Goal: Task Accomplishment & Management: Complete application form

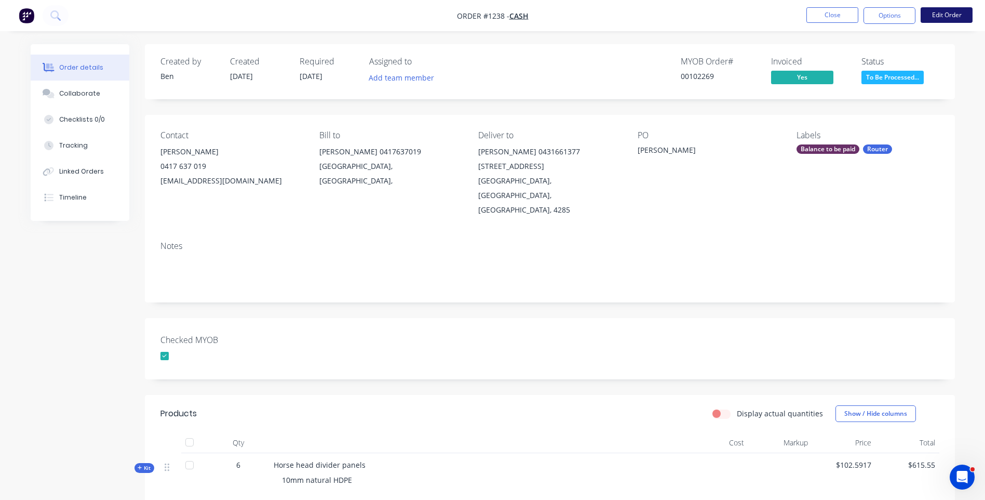
click at [942, 18] on button "Edit Order" at bounding box center [947, 15] width 52 height 16
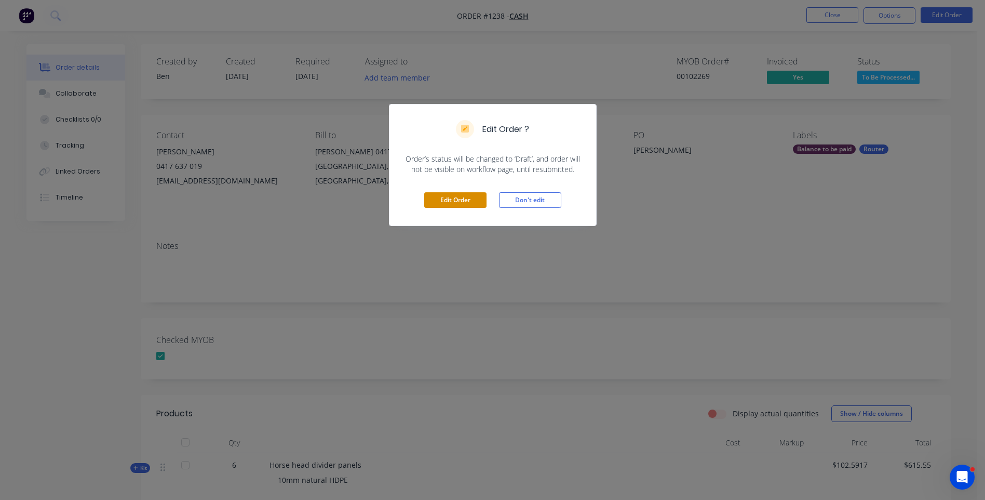
click at [455, 202] on button "Edit Order" at bounding box center [455, 200] width 62 height 16
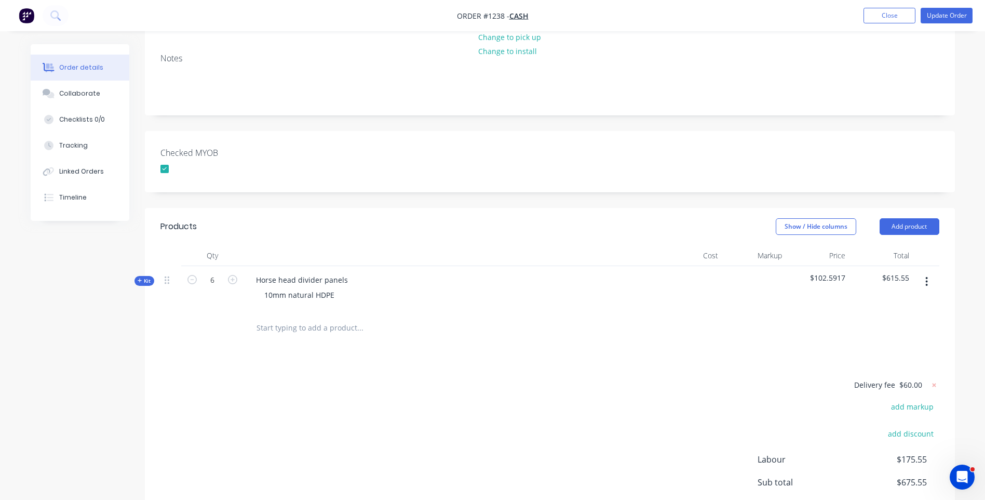
scroll to position [260, 0]
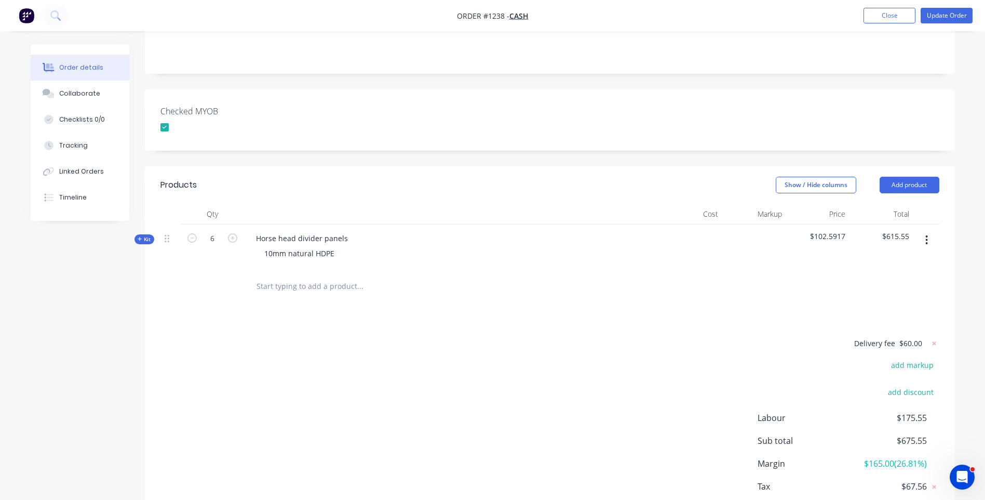
click at [140, 236] on icon at bounding box center [140, 238] width 5 height 5
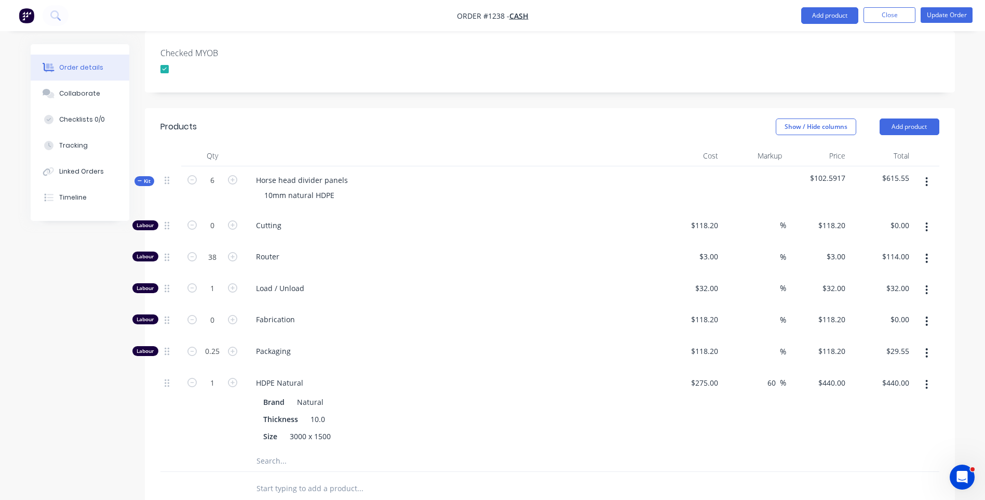
scroll to position [415, 0]
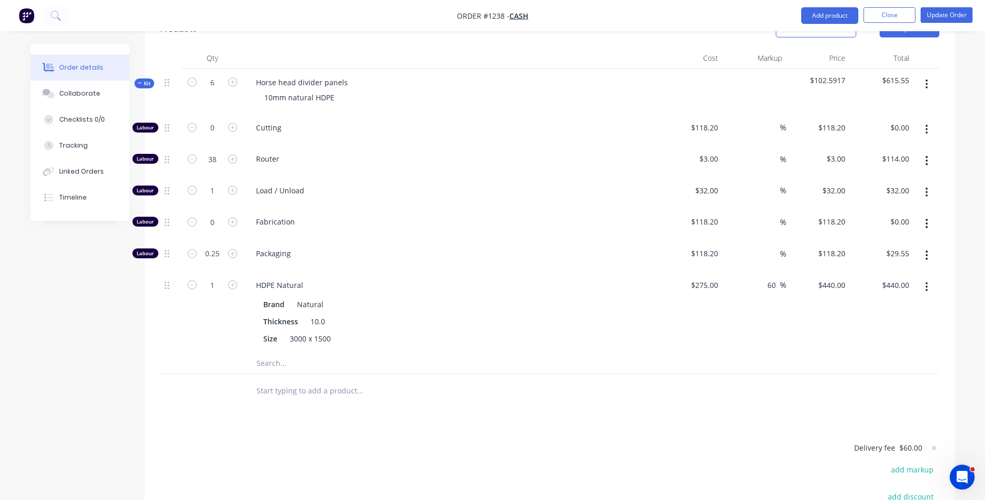
click at [320, 380] on input "text" at bounding box center [360, 390] width 208 height 21
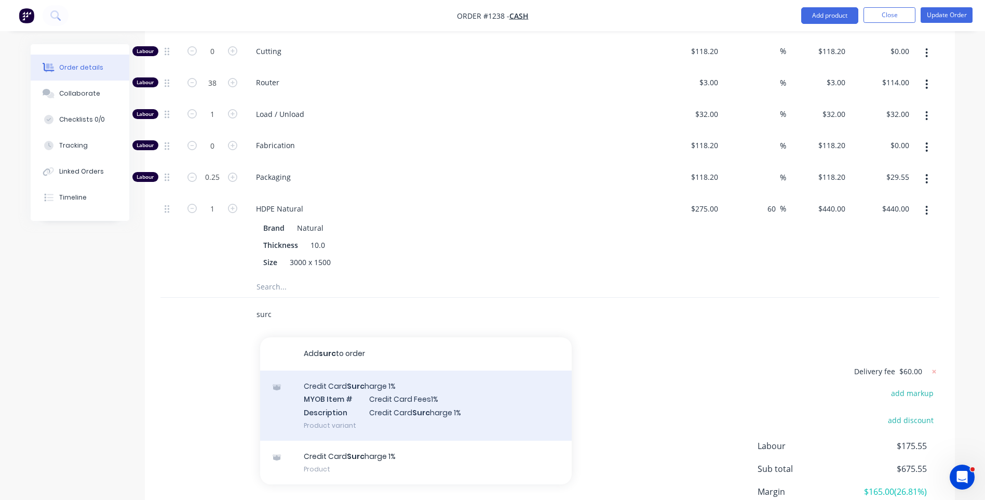
scroll to position [519, 0]
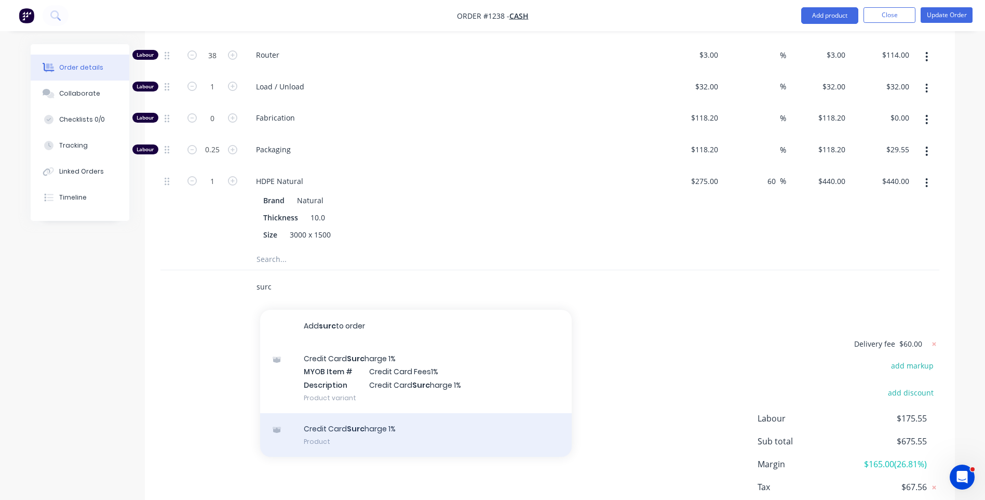
type input "surc"
click at [371, 413] on div "Credit Card Surc harge 1% Product" at bounding box center [416, 435] width 312 height 44
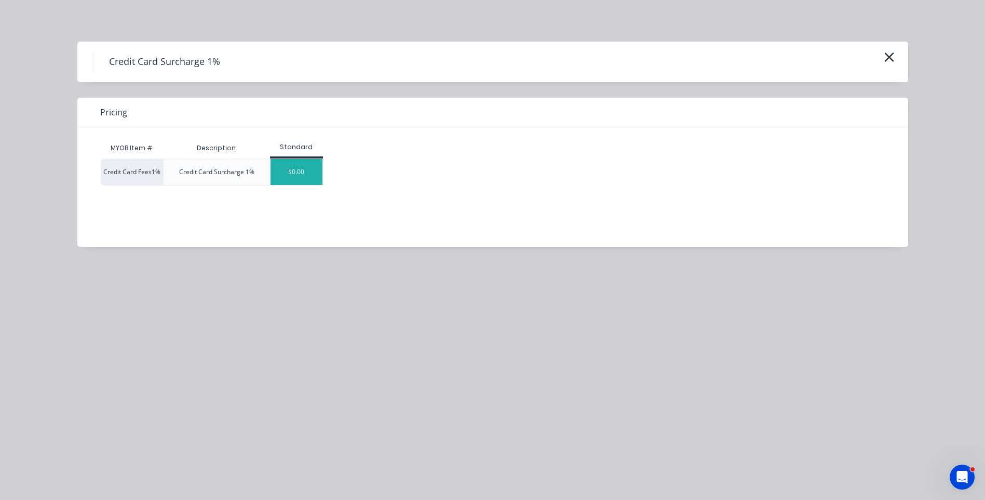
click at [300, 169] on div "$0.00" at bounding box center [297, 172] width 52 height 26
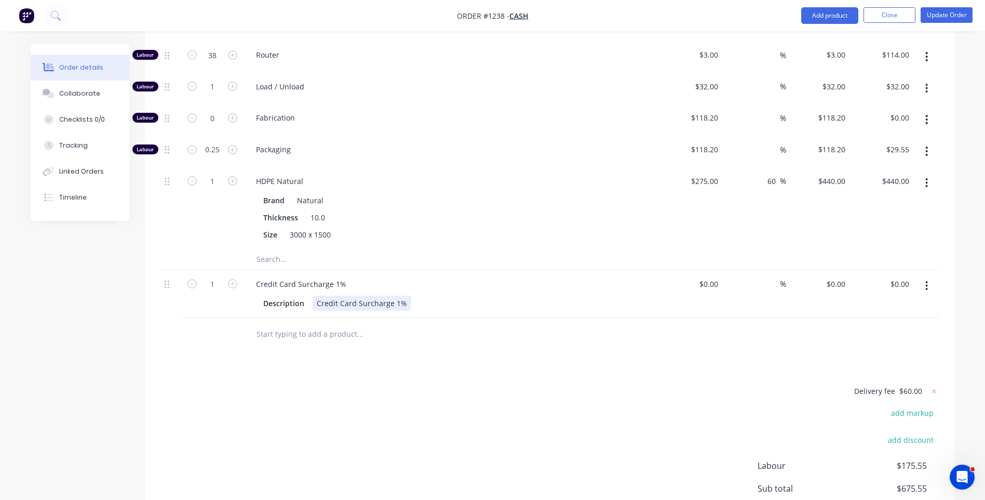
click at [405, 296] on div "Credit Card Surcharge 1%" at bounding box center [362, 303] width 99 height 15
click at [425, 320] on div at bounding box center [431, 334] width 374 height 34
click at [709, 276] on div "$0.00" at bounding box center [708, 283] width 28 height 15
type input "$50.80"
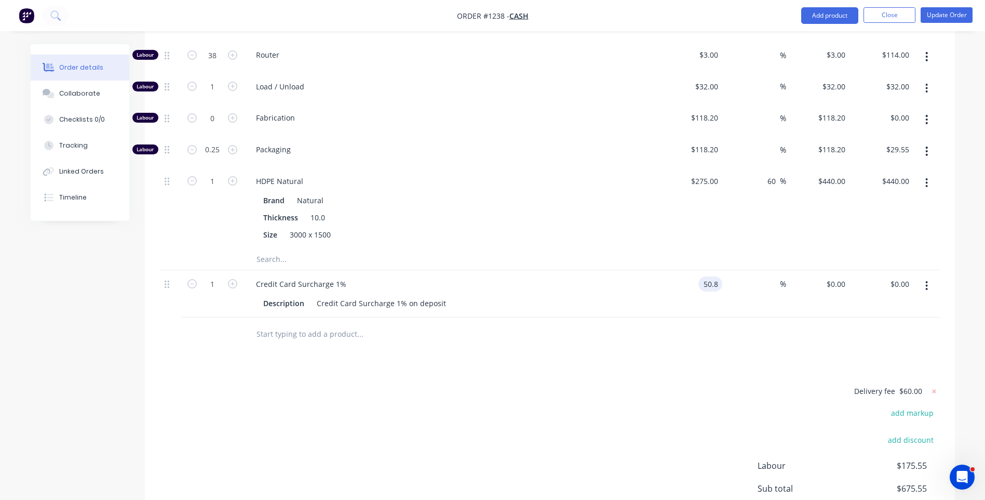
type input "$50.80"
click at [663, 317] on div at bounding box center [549, 334] width 779 height 34
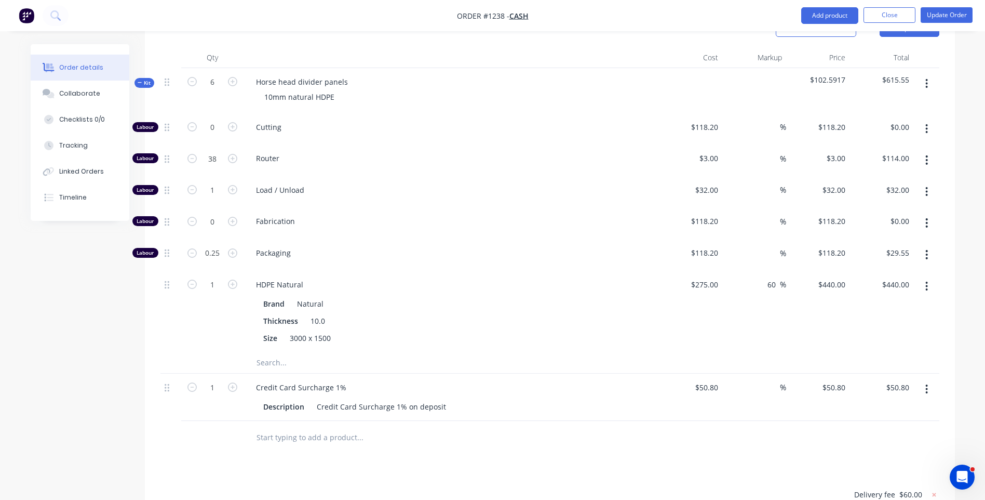
scroll to position [571, 0]
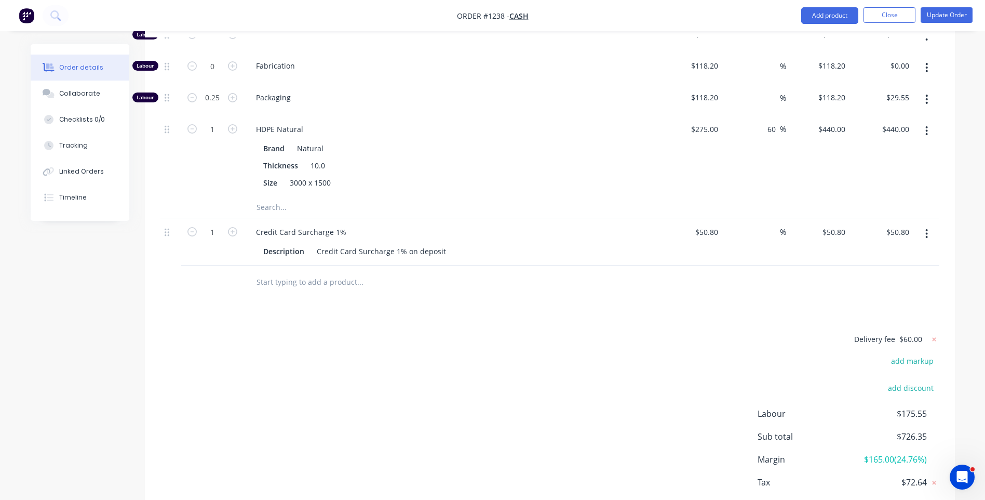
click at [928, 228] on icon "button" at bounding box center [926, 233] width 3 height 11
click at [863, 316] on div "Delete" at bounding box center [890, 323] width 80 height 15
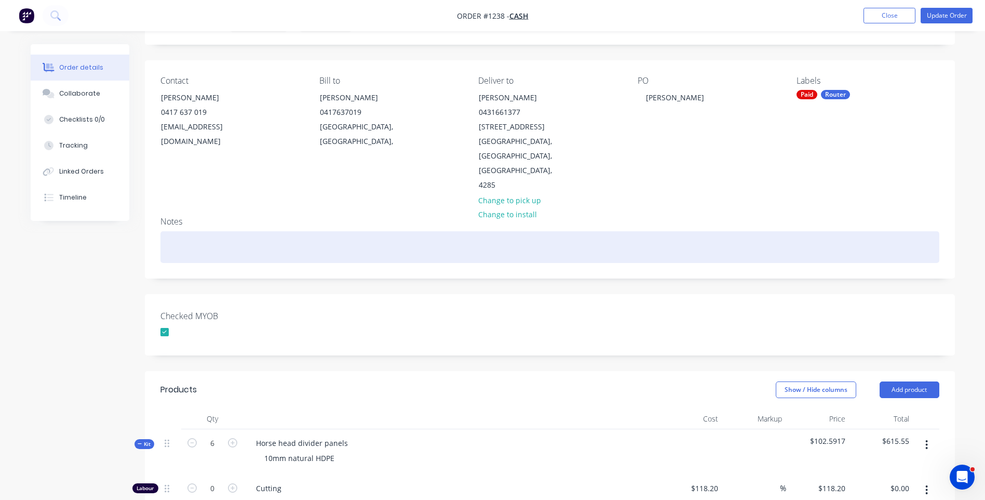
scroll to position [0, 0]
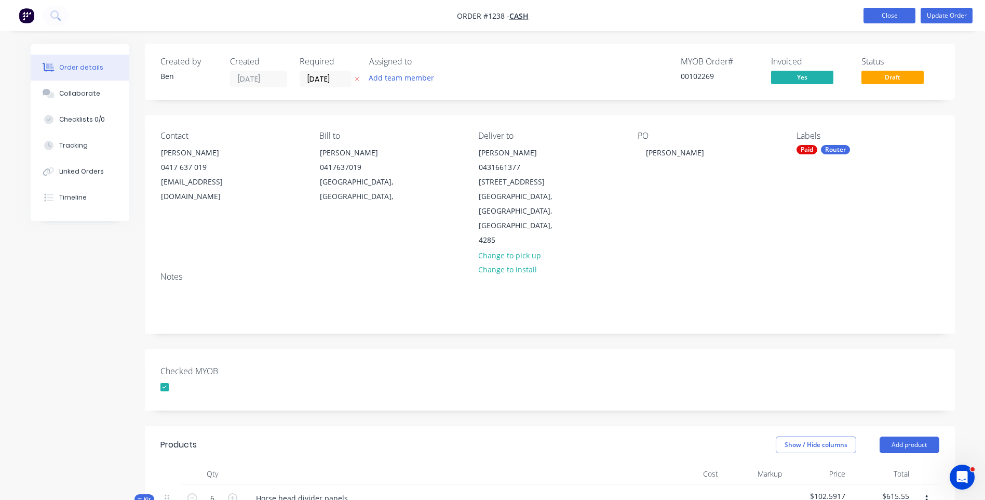
click at [893, 19] on button "Close" at bounding box center [890, 16] width 52 height 16
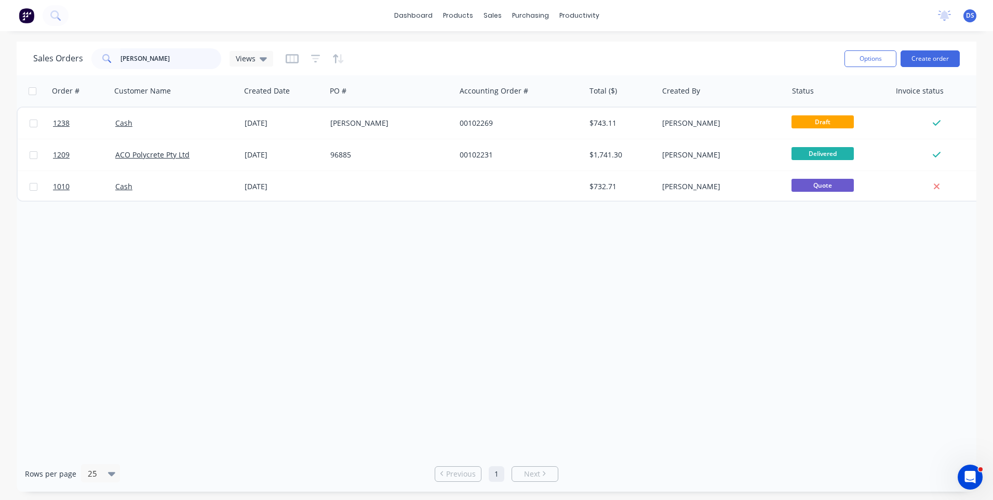
click at [159, 58] on input "[PERSON_NAME]" at bounding box center [170, 58] width 101 height 21
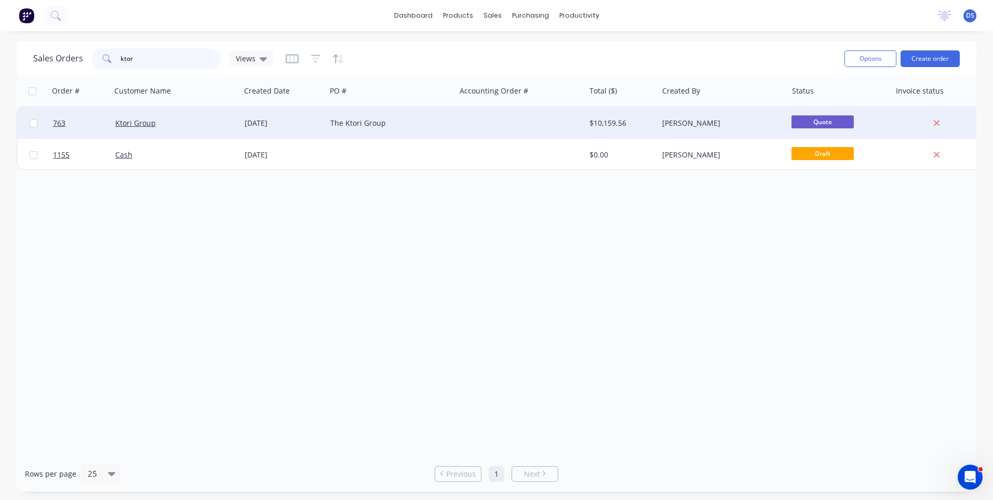
type input "ktor"
click at [350, 131] on div "The Ktori Group" at bounding box center [390, 123] width 129 height 31
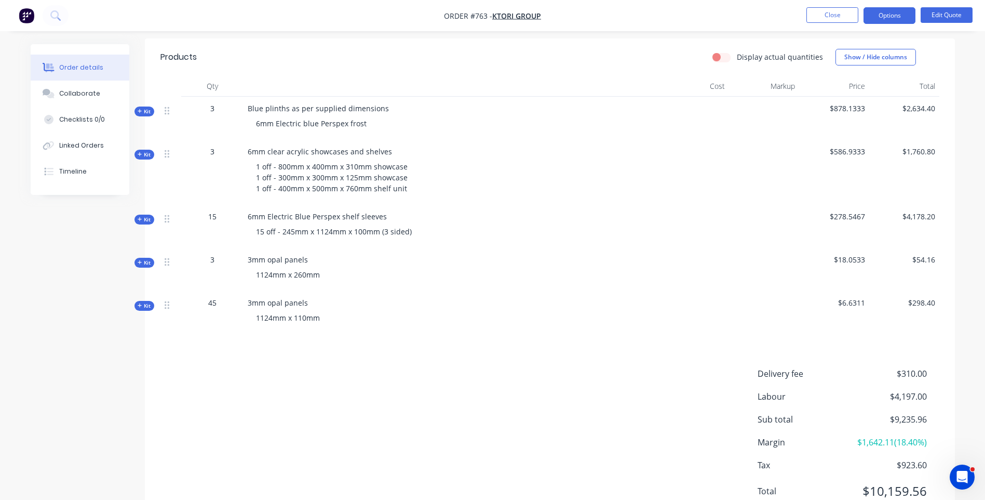
scroll to position [364, 0]
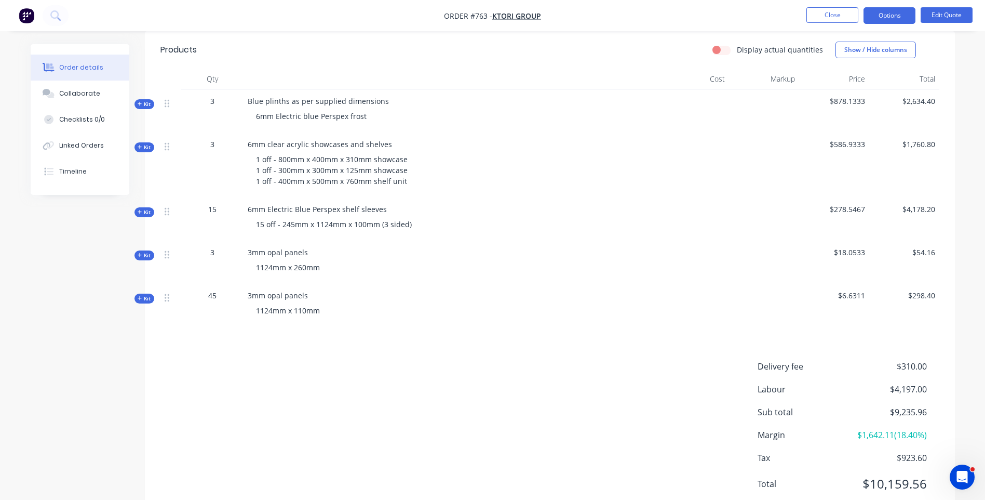
click at [138, 296] on icon at bounding box center [140, 298] width 4 height 4
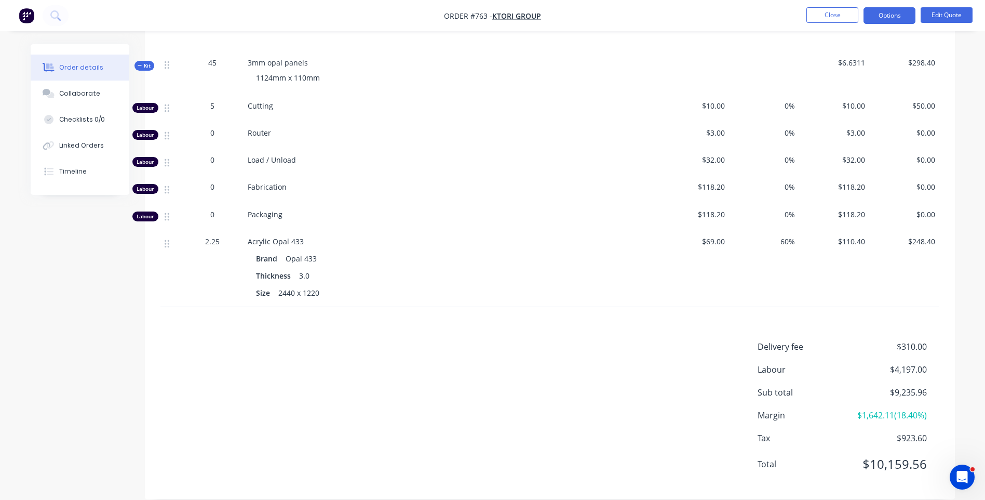
scroll to position [597, 0]
click at [935, 19] on button "Edit Quote" at bounding box center [947, 15] width 52 height 16
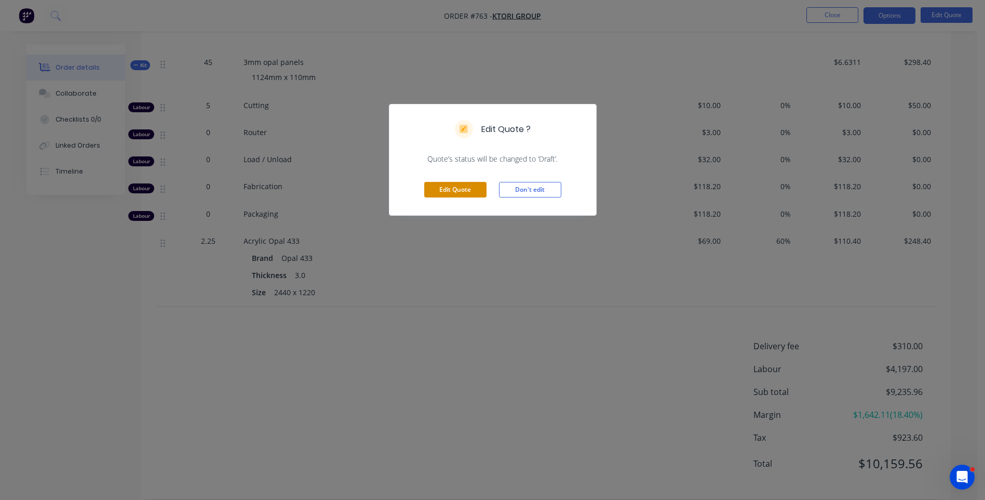
click at [473, 192] on button "Edit Quote" at bounding box center [455, 190] width 62 height 16
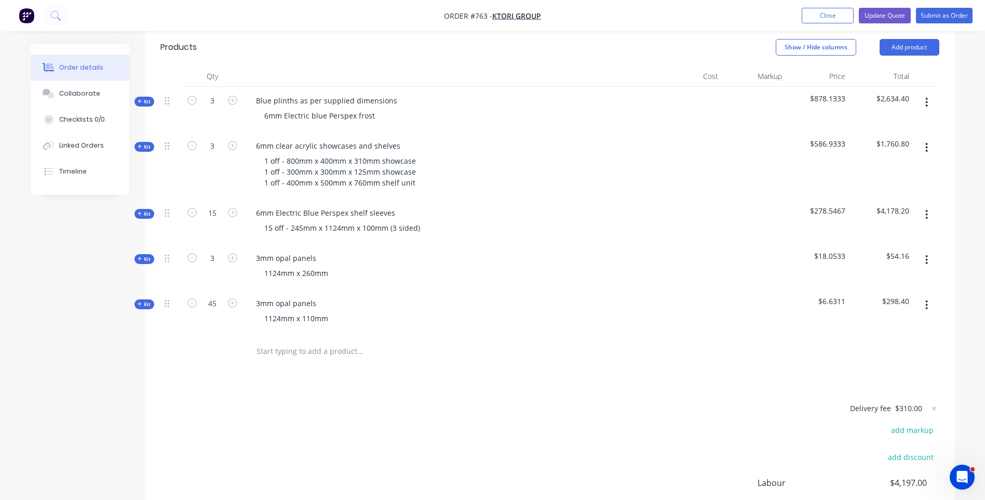
scroll to position [415, 0]
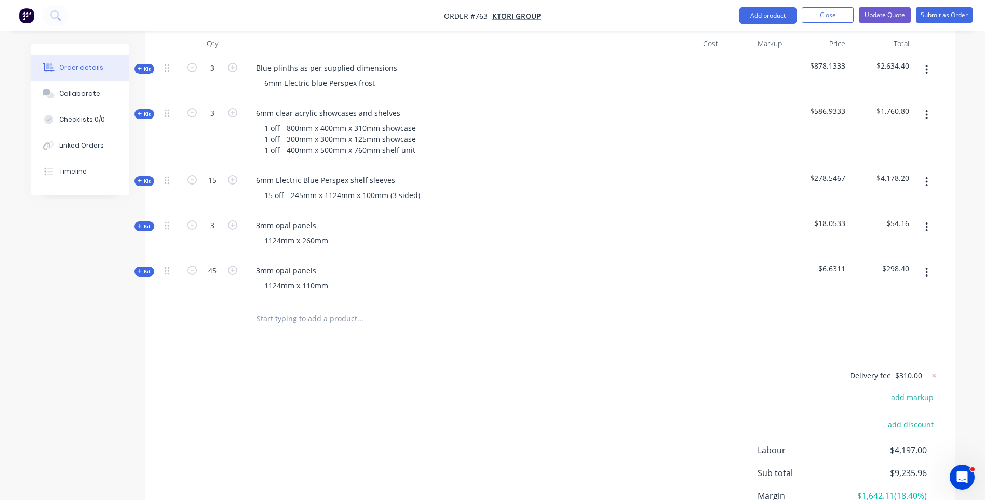
click at [137, 266] on div "Kit" at bounding box center [145, 271] width 20 height 10
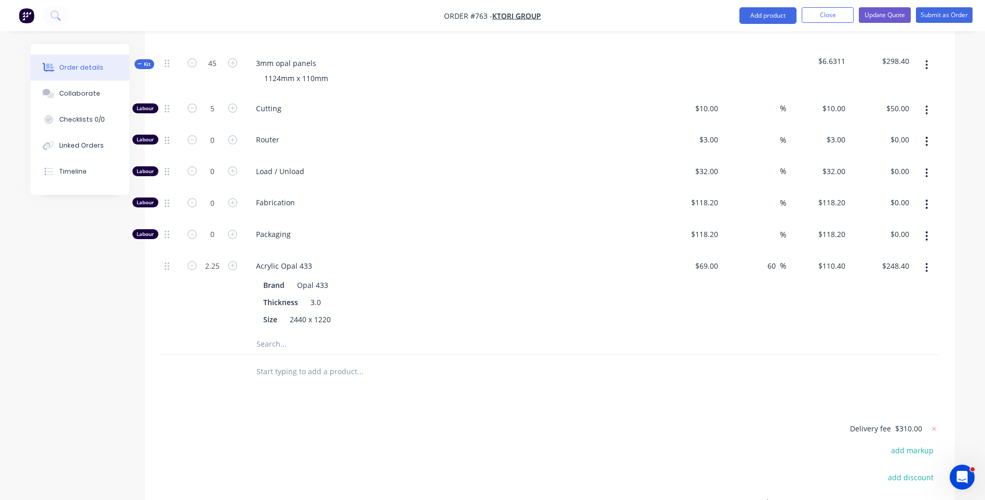
scroll to position [623, 0]
click at [292, 360] on input "text" at bounding box center [360, 370] width 208 height 21
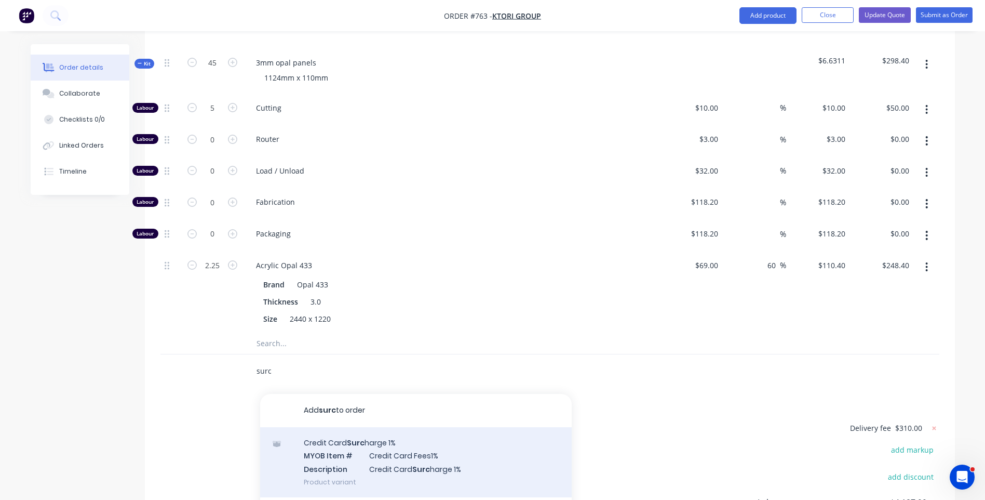
scroll to position [675, 0]
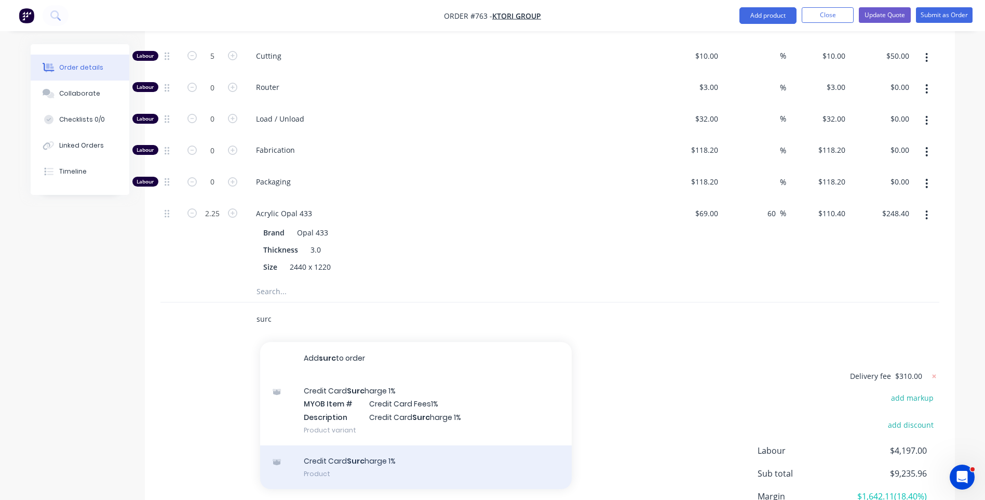
type input "surc"
click at [368, 445] on div "Credit Card Surc harge 1% Product" at bounding box center [416, 467] width 312 height 44
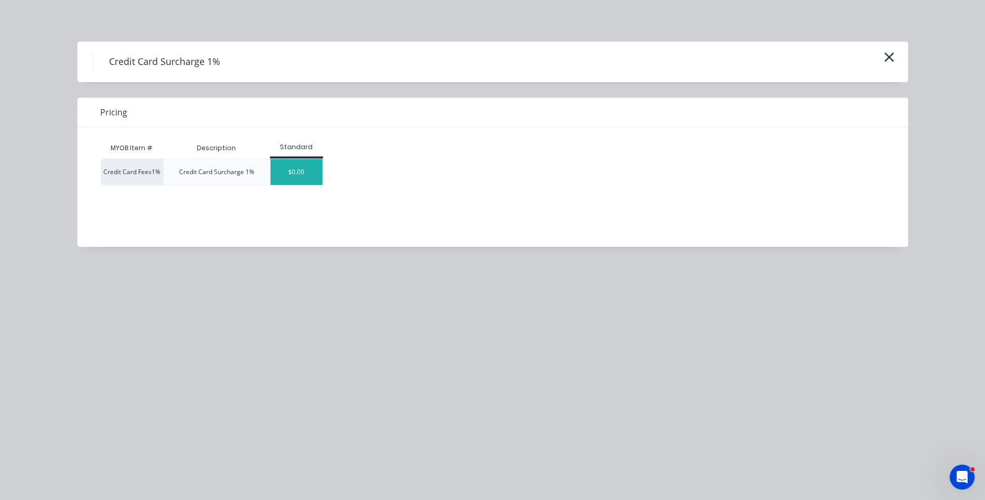
click at [309, 170] on div "$0.00" at bounding box center [297, 172] width 52 height 26
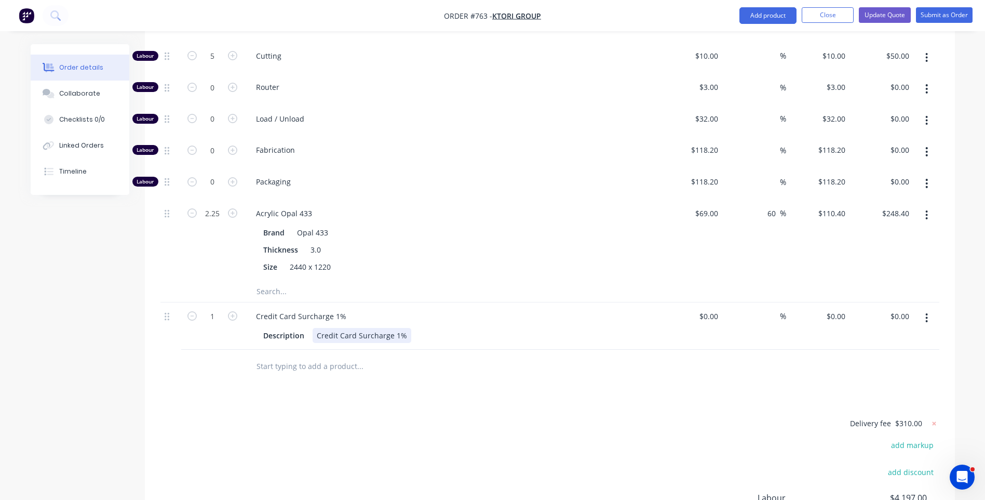
click at [404, 328] on div "Credit Card Surcharge 1%" at bounding box center [362, 335] width 99 height 15
click at [710, 308] on input at bounding box center [711, 315] width 24 height 15
type input "$50.80"
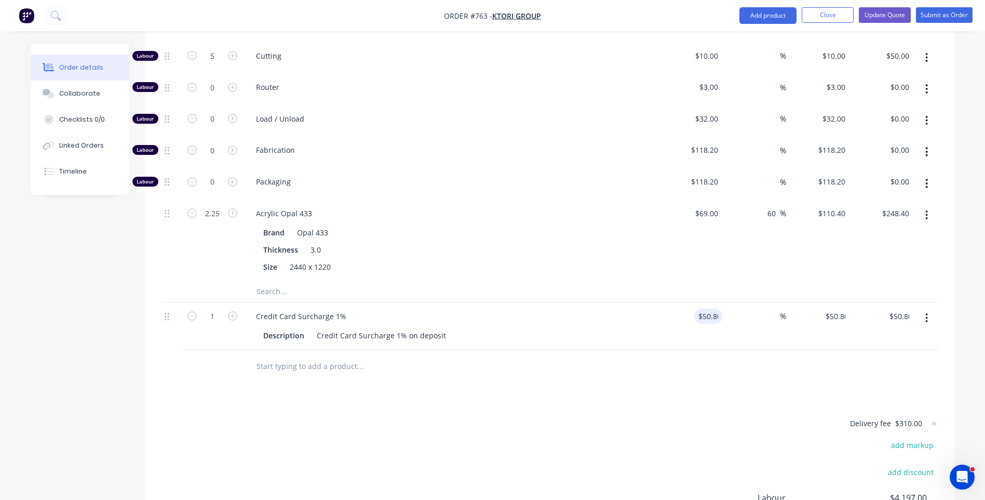
click at [648, 350] on div at bounding box center [549, 367] width 779 height 34
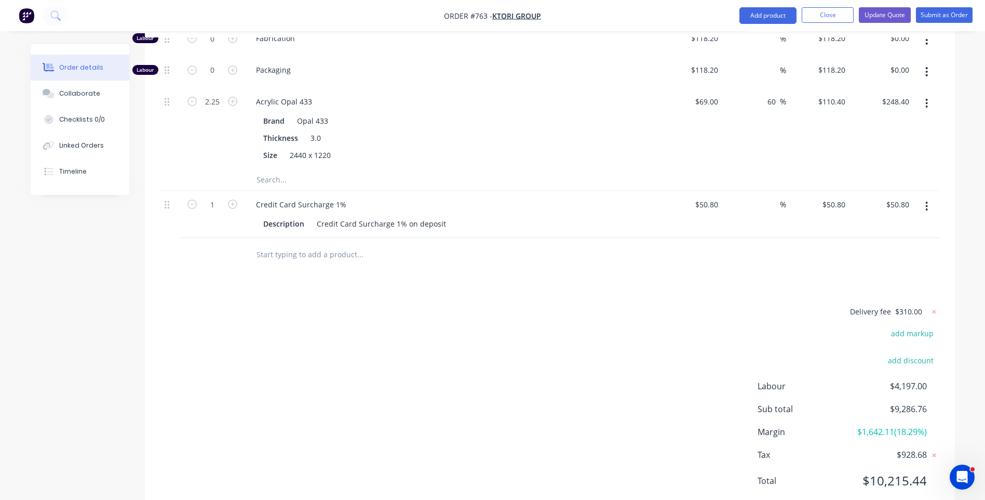
scroll to position [789, 0]
click at [648, 338] on div "Delivery fee $310.00 add markup add discount Labour $4,197.00 Sub total $9,286.…" at bounding box center [549, 399] width 779 height 195
click at [415, 213] on div "Credit Card Surcharge 1% on deposit" at bounding box center [382, 220] width 138 height 15
click at [439, 257] on div "Products Show / Hide columns Add product Qty Cost Markup Price Total Kit 3 Blue…" at bounding box center [550, 67] width 810 height 891
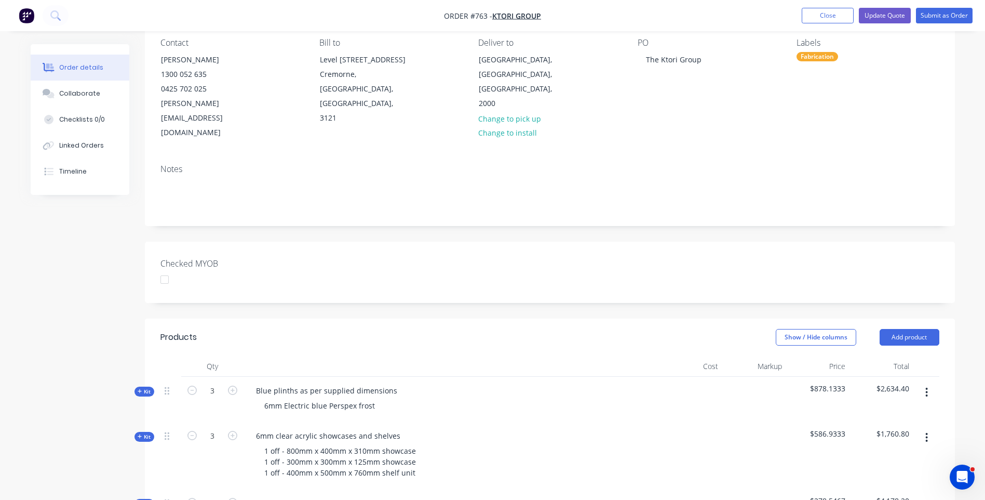
scroll to position [0, 0]
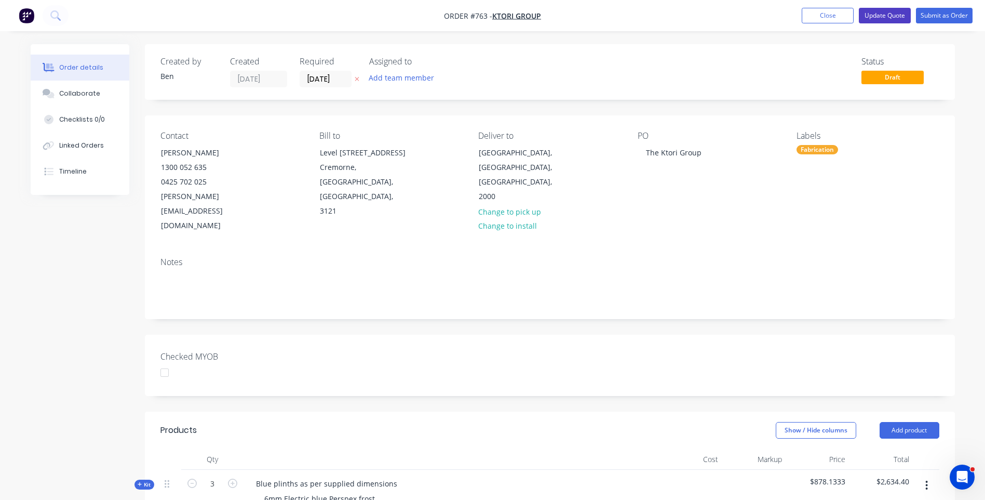
click at [877, 20] on button "Update Quote" at bounding box center [885, 16] width 52 height 16
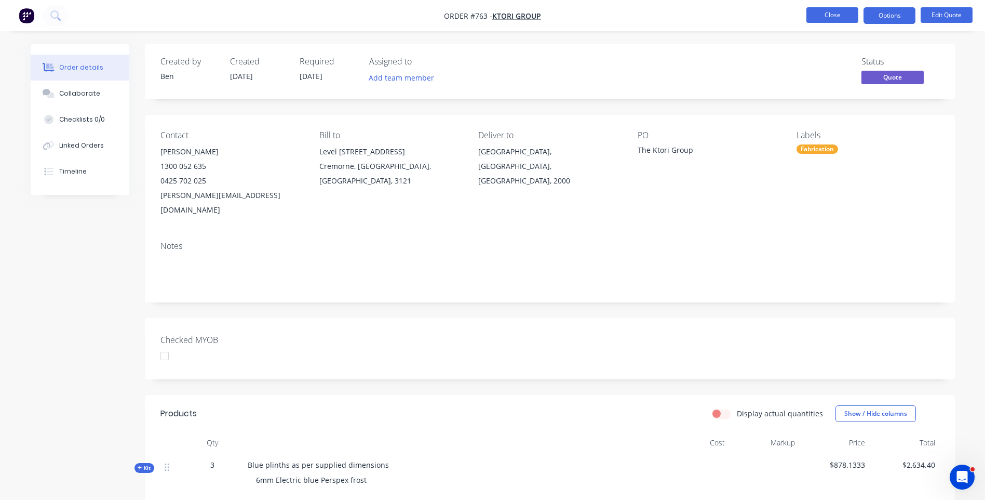
click at [831, 21] on button "Close" at bounding box center [833, 15] width 52 height 16
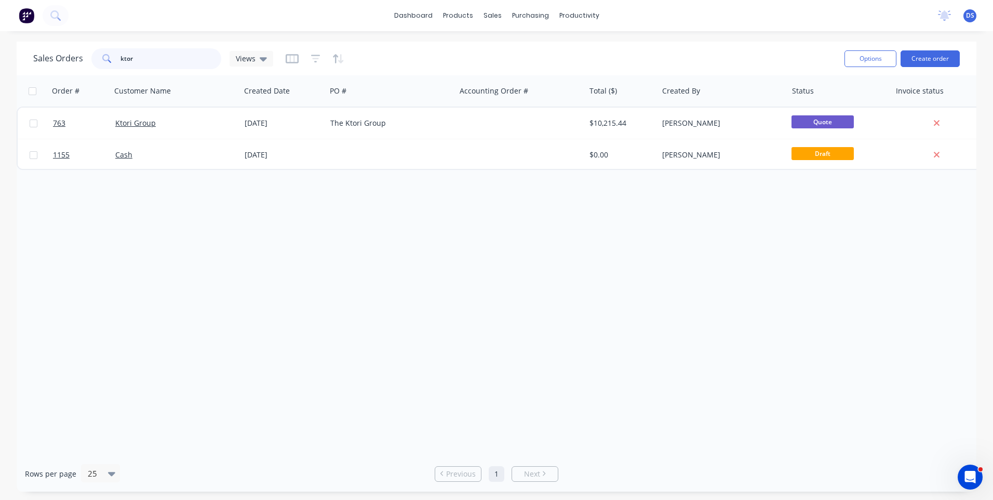
drag, startPoint x: 152, startPoint y: 61, endPoint x: 114, endPoint y: 64, distance: 38.6
click at [114, 64] on div "ktor" at bounding box center [156, 58] width 130 height 21
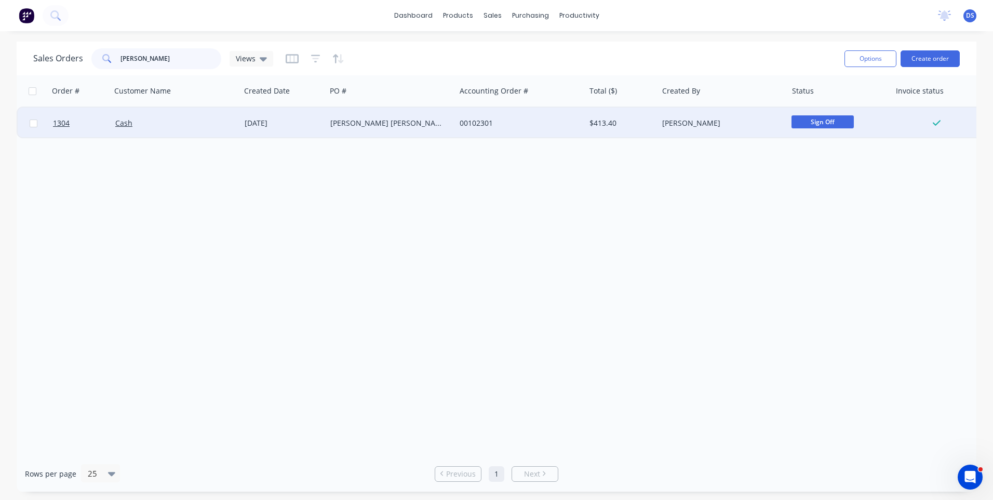
type input "[PERSON_NAME]"
click at [347, 127] on div "[PERSON_NAME] [PERSON_NAME]" at bounding box center [387, 123] width 115 height 10
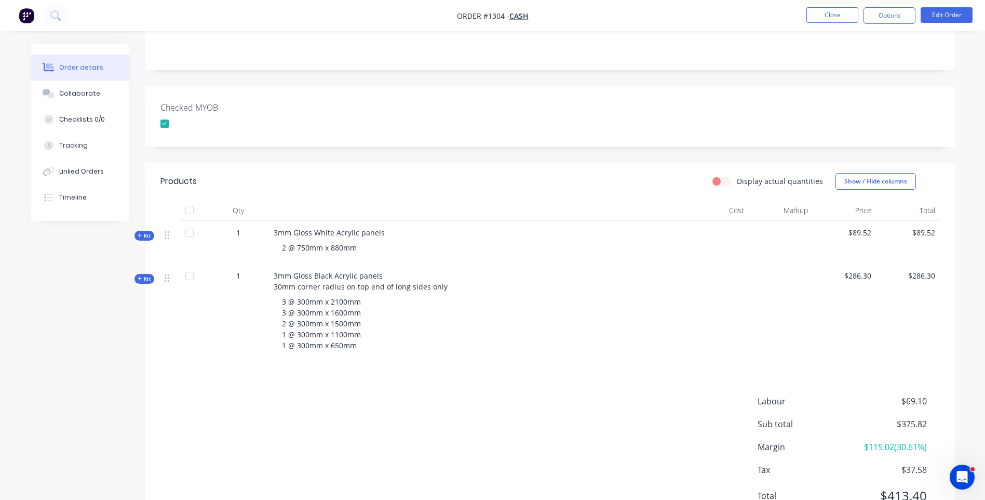
scroll to position [208, 0]
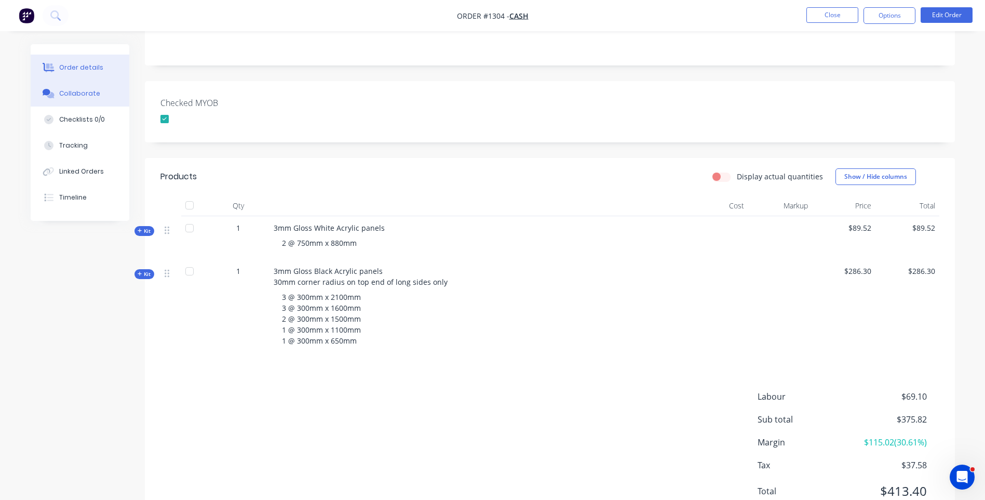
click at [73, 95] on div "Collaborate" at bounding box center [79, 93] width 41 height 9
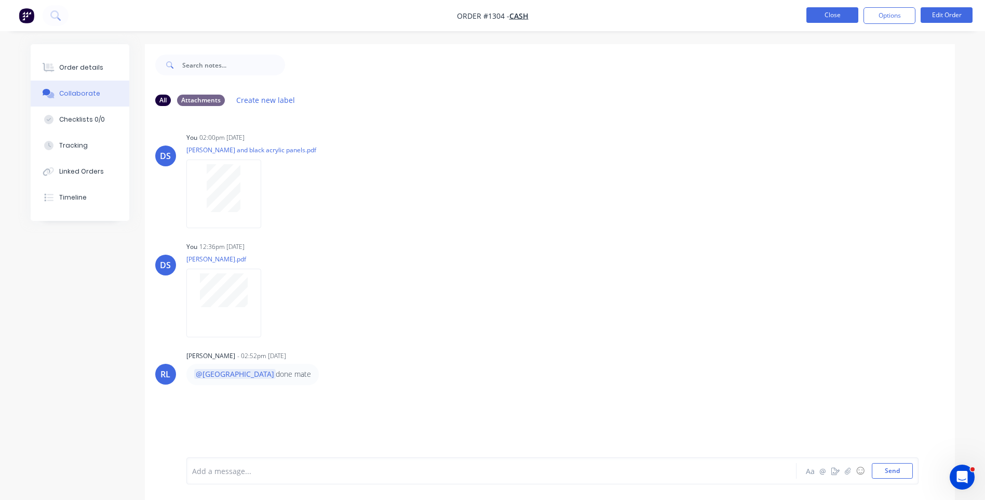
click at [831, 18] on button "Close" at bounding box center [833, 15] width 52 height 16
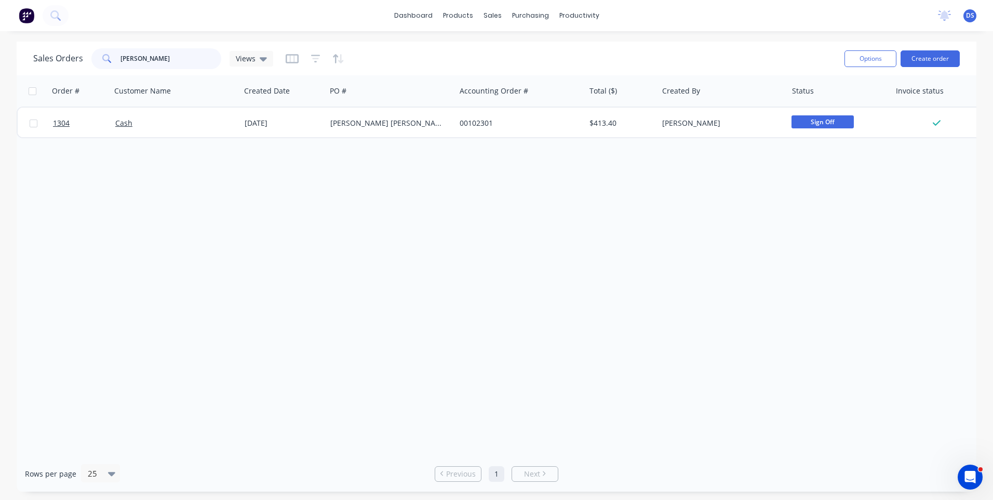
drag, startPoint x: 181, startPoint y: 61, endPoint x: 95, endPoint y: 56, distance: 86.4
click at [95, 56] on div "[PERSON_NAME]" at bounding box center [156, 58] width 130 height 21
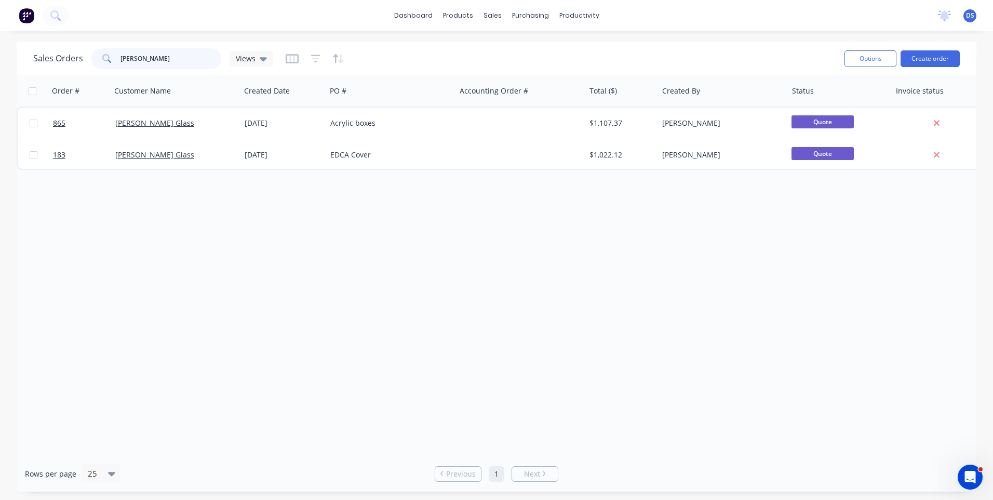
type input "[PERSON_NAME]"
click at [308, 294] on div "Order # Customer Name Created Date PO # Accounting Order # Total ($) Created By…" at bounding box center [497, 265] width 960 height 380
click at [261, 61] on icon at bounding box center [263, 58] width 7 height 11
click at [272, 169] on button "Archived Orders" at bounding box center [292, 168] width 118 height 12
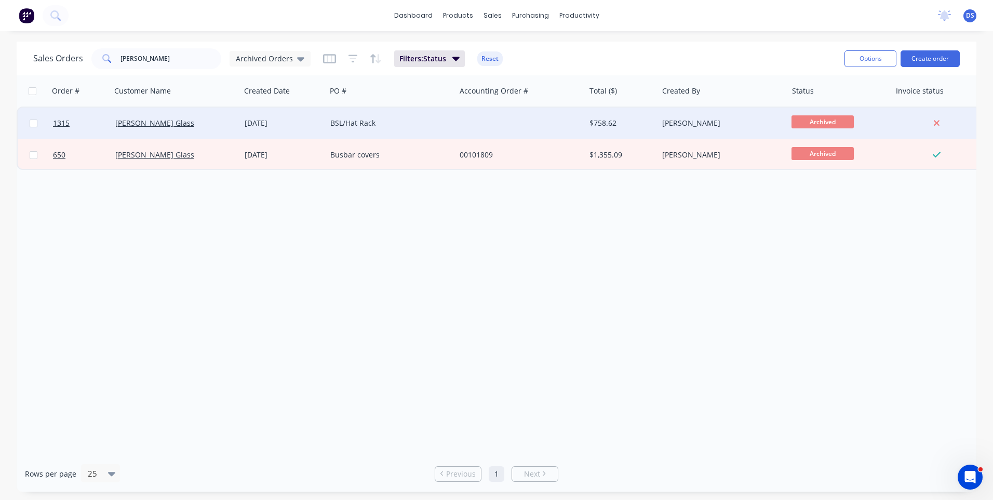
click at [367, 120] on div "BSL/Hat Rack" at bounding box center [387, 123] width 115 height 10
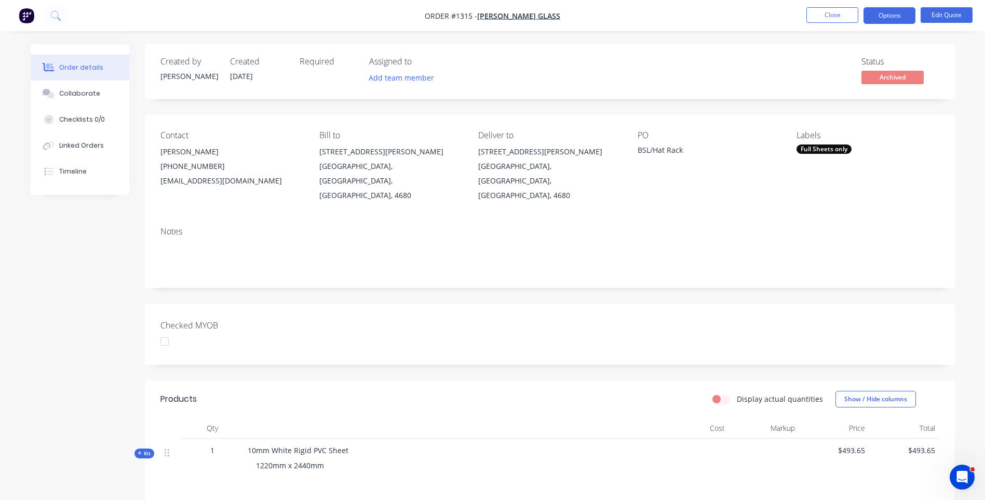
click at [79, 69] on div "Order details" at bounding box center [81, 67] width 44 height 9
click at [826, 17] on button "Close" at bounding box center [833, 15] width 52 height 16
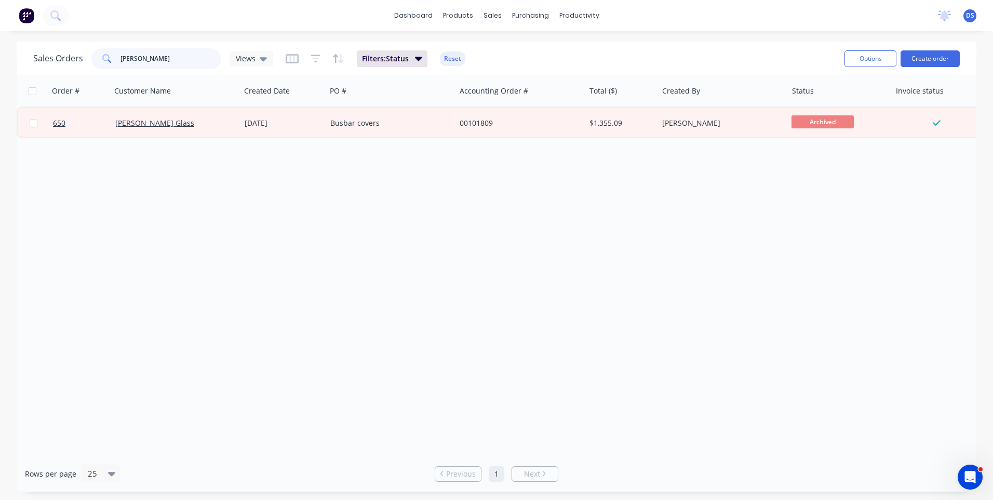
drag, startPoint x: 141, startPoint y: 58, endPoint x: 112, endPoint y: 58, distance: 29.6
click at [112, 58] on div "[PERSON_NAME]" at bounding box center [156, 58] width 130 height 21
drag, startPoint x: 147, startPoint y: 59, endPoint x: 95, endPoint y: 56, distance: 53.1
click at [95, 56] on div "[PERSON_NAME]" at bounding box center [156, 58] width 130 height 21
click at [90, 154] on div "Order # Customer Name Created Date PO # Accounting Order # Total ($) Created By…" at bounding box center [497, 265] width 960 height 380
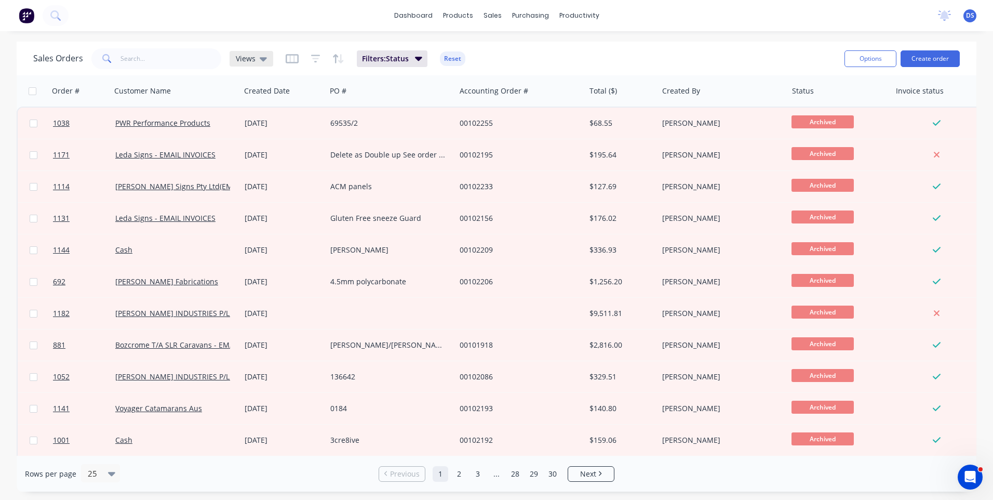
click at [260, 58] on icon at bounding box center [263, 58] width 7 height 11
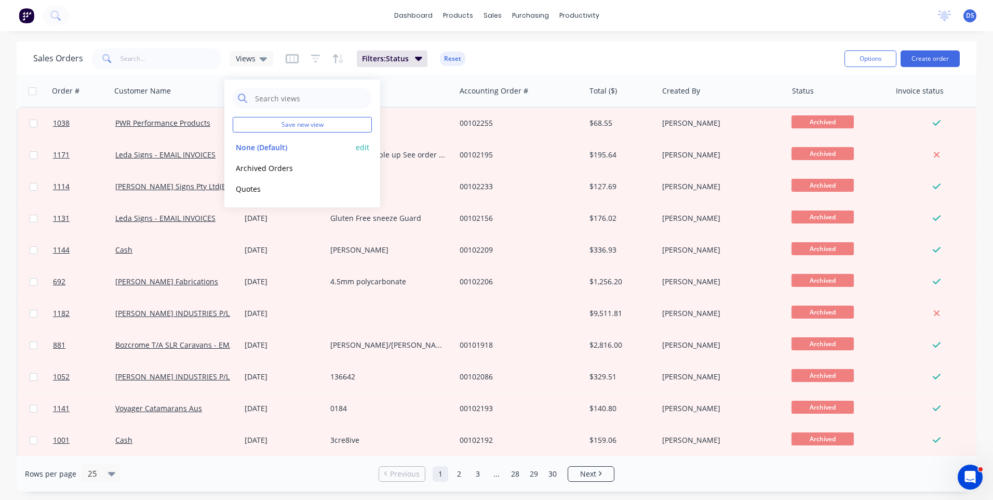
click at [259, 149] on button "None (Default)" at bounding box center [292, 147] width 118 height 12
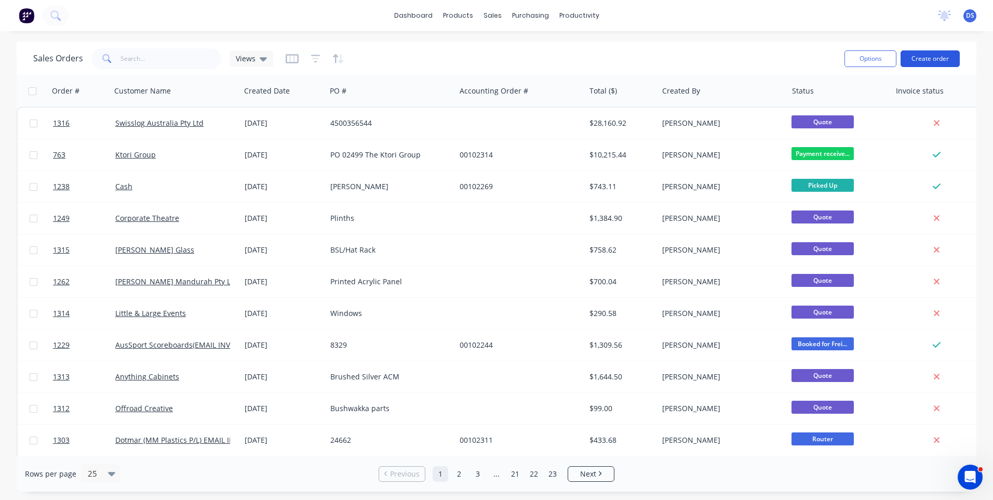
click at [922, 63] on button "Create order" at bounding box center [930, 58] width 59 height 17
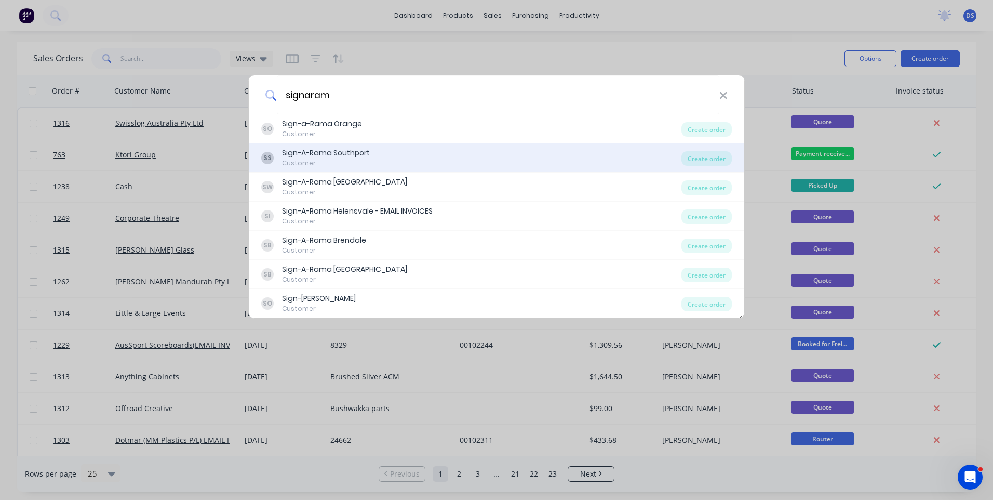
type input "signaram"
drag, startPoint x: 339, startPoint y: 156, endPoint x: 343, endPoint y: 149, distance: 8.4
click at [343, 149] on div "Sign-A-Rama Southport" at bounding box center [326, 152] width 88 height 11
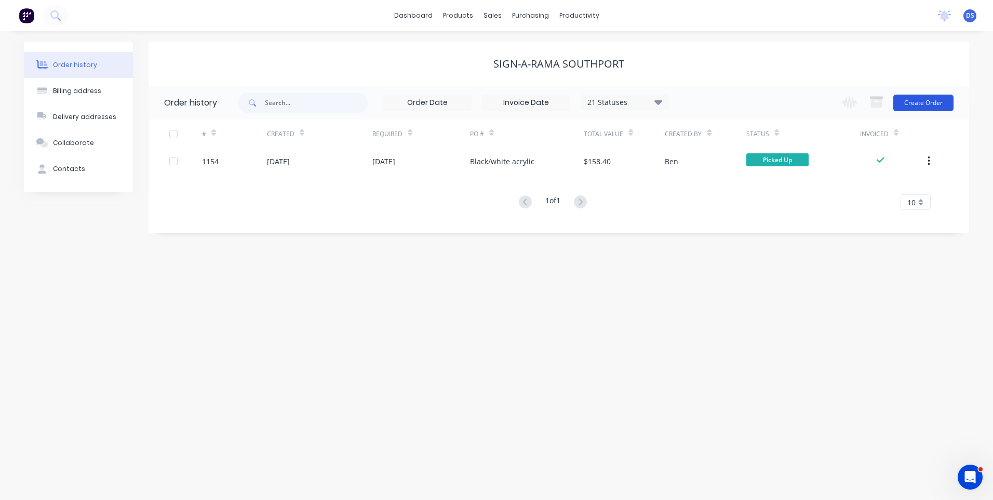
click at [928, 107] on button "Create Order" at bounding box center [923, 103] width 60 height 17
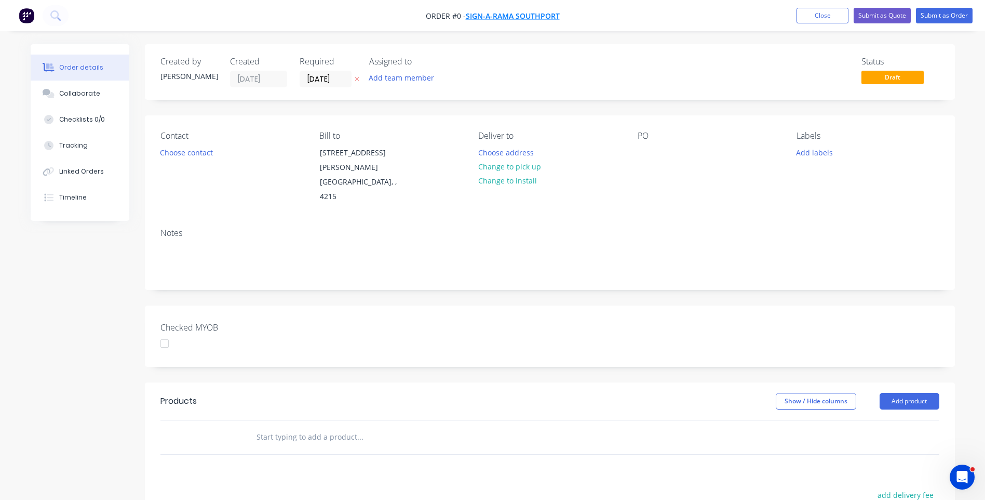
click at [529, 19] on span "Sign-A-Rama Southport" at bounding box center [513, 16] width 94 height 10
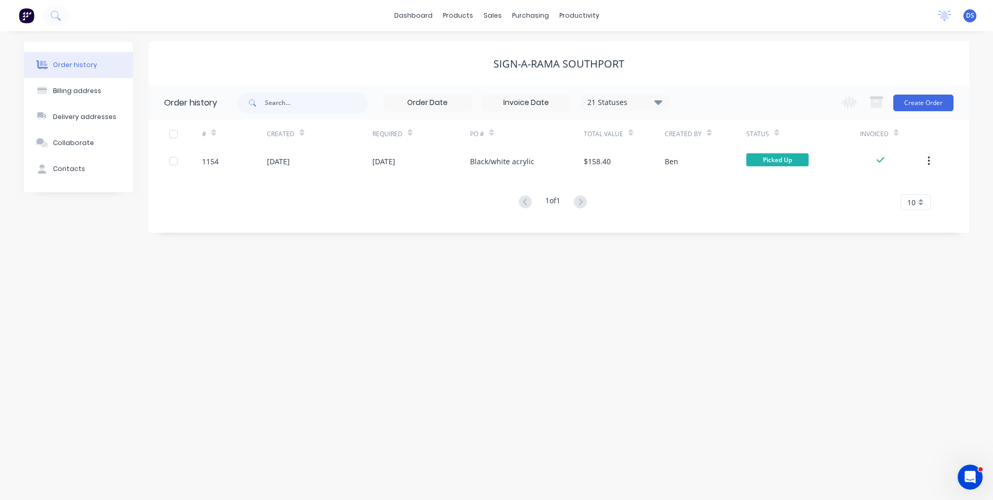
click at [649, 280] on div "Order history Billing address Delivery addresses Collaborate Contacts Sign-A-Ra…" at bounding box center [496, 265] width 993 height 468
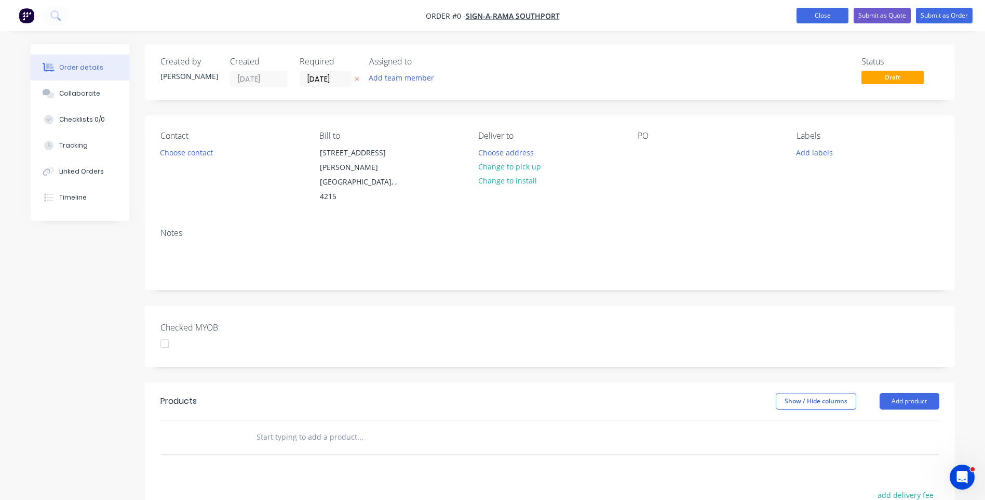
click at [824, 17] on button "Close" at bounding box center [823, 16] width 52 height 16
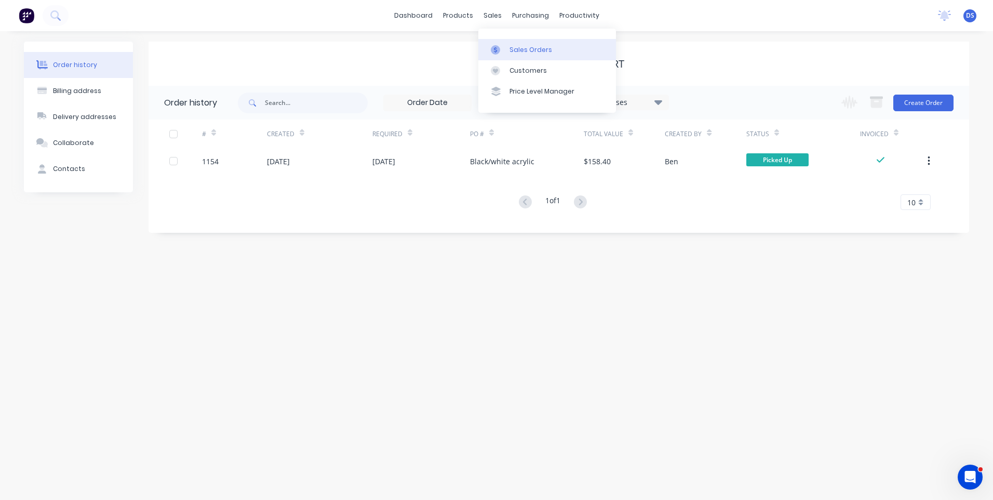
click at [521, 49] on div "Sales Orders" at bounding box center [530, 49] width 43 height 9
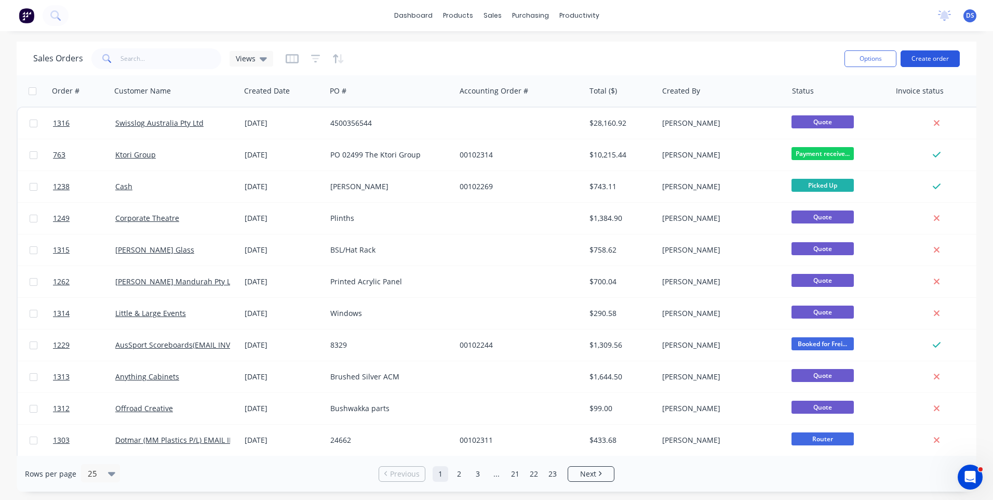
click at [927, 56] on button "Create order" at bounding box center [930, 58] width 59 height 17
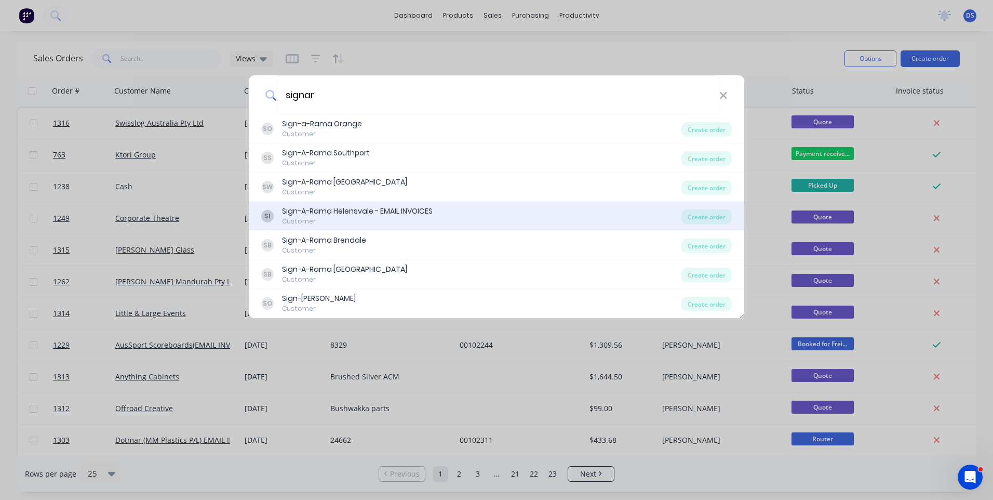
type input "signar"
click at [360, 210] on div "Sign-A-Rama Helensvale - EMAIL INVOICES" at bounding box center [357, 211] width 151 height 11
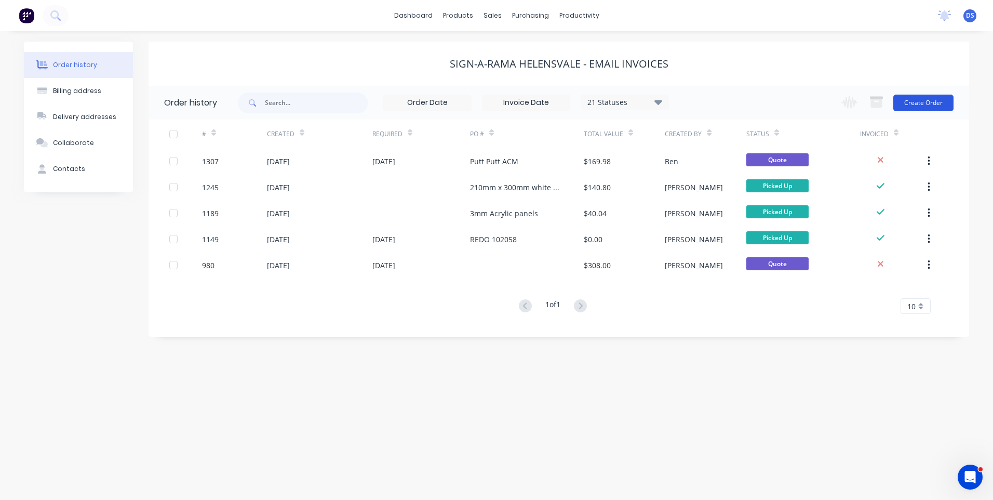
click at [923, 103] on button "Create Order" at bounding box center [923, 103] width 60 height 17
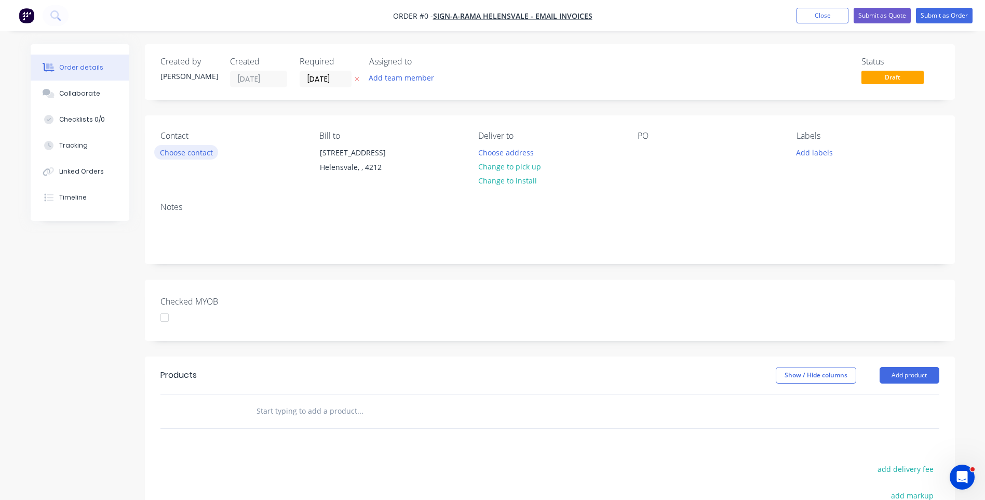
click at [203, 155] on button "Choose contact" at bounding box center [186, 152] width 64 height 14
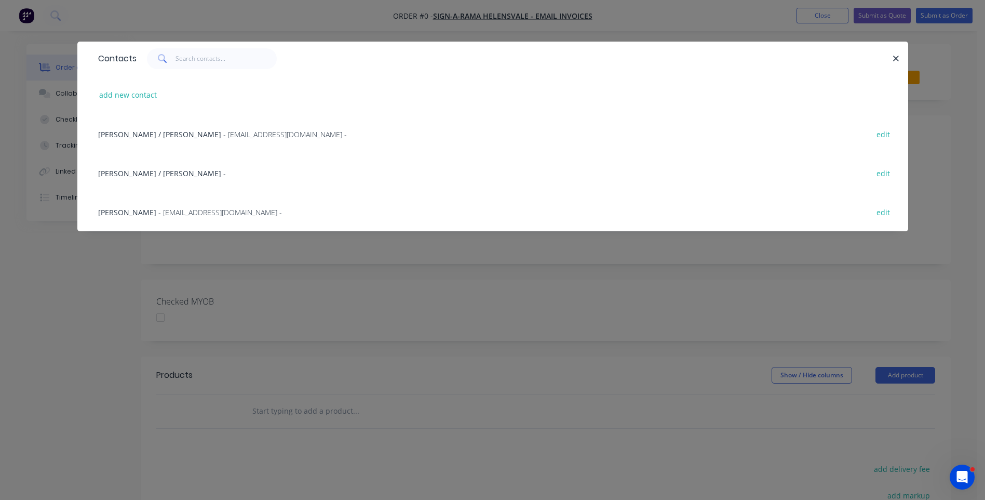
click at [118, 215] on span "[PERSON_NAME]" at bounding box center [127, 212] width 58 height 10
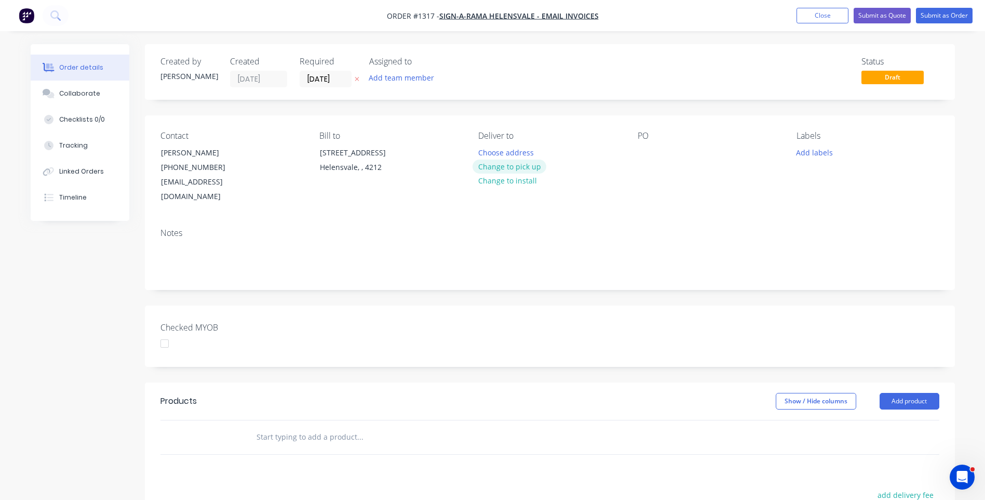
click at [525, 169] on button "Change to pick up" at bounding box center [510, 166] width 74 height 14
click at [638, 155] on div at bounding box center [646, 152] width 17 height 15
click at [799, 156] on button "Add labels" at bounding box center [815, 152] width 48 height 14
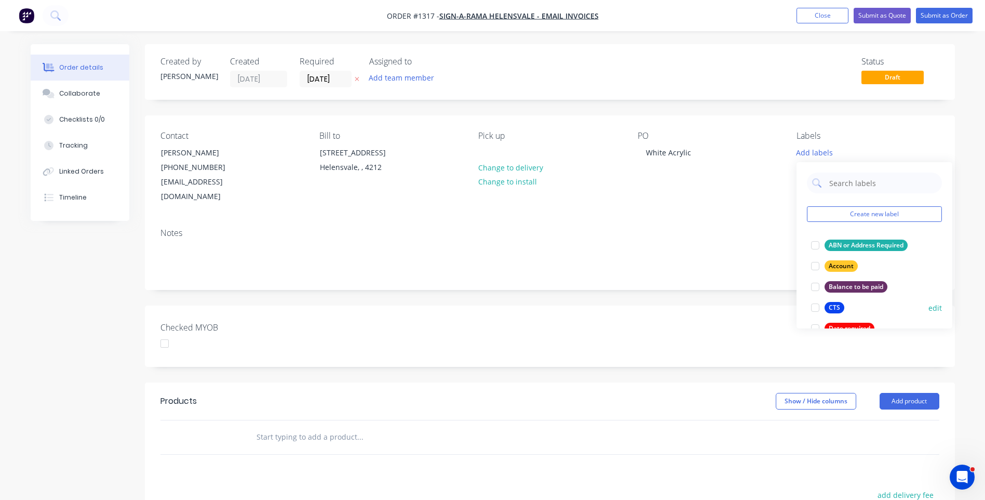
click at [826, 306] on div "CTS" at bounding box center [835, 307] width 20 height 11
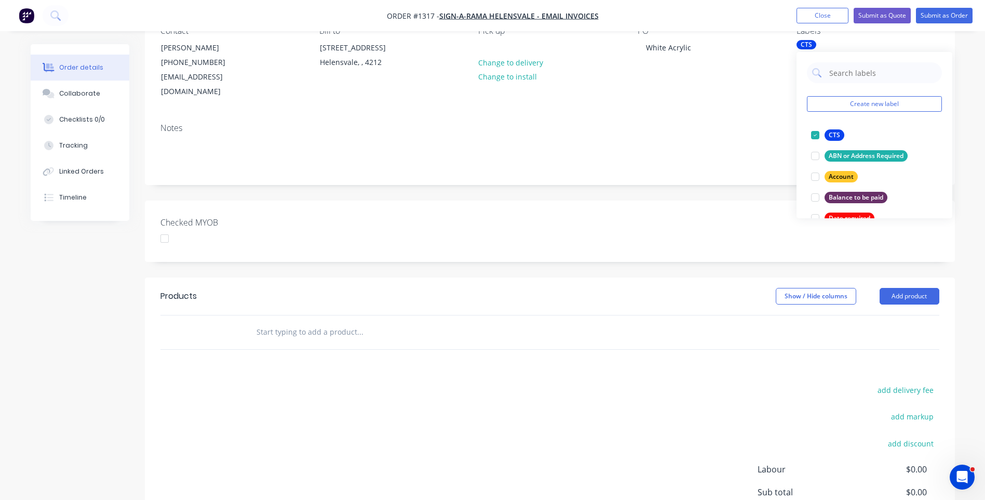
scroll to position [156, 0]
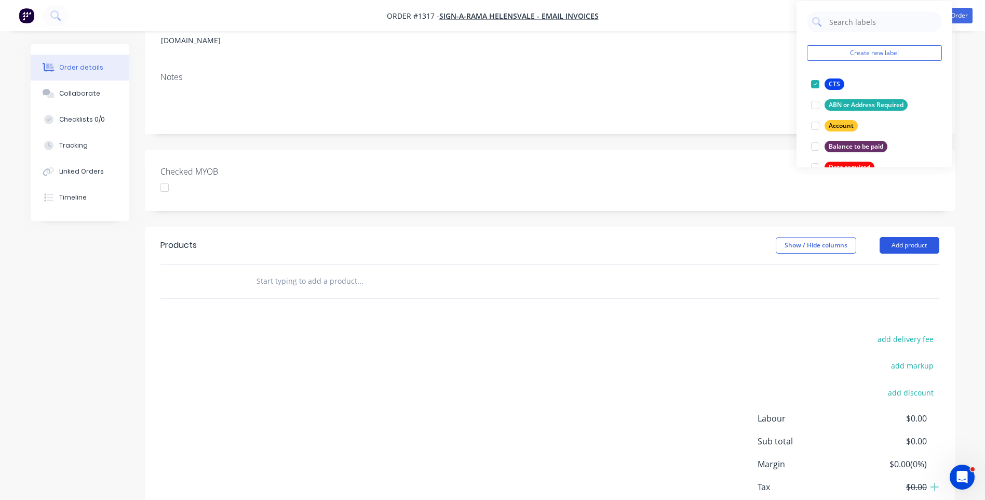
click at [895, 237] on button "Add product" at bounding box center [910, 245] width 60 height 17
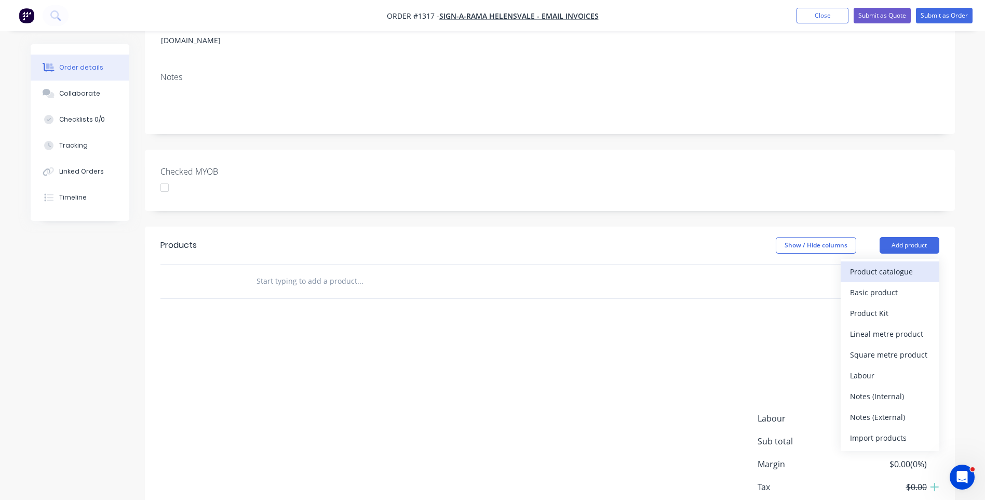
click at [888, 264] on div "Product catalogue" at bounding box center [890, 271] width 80 height 15
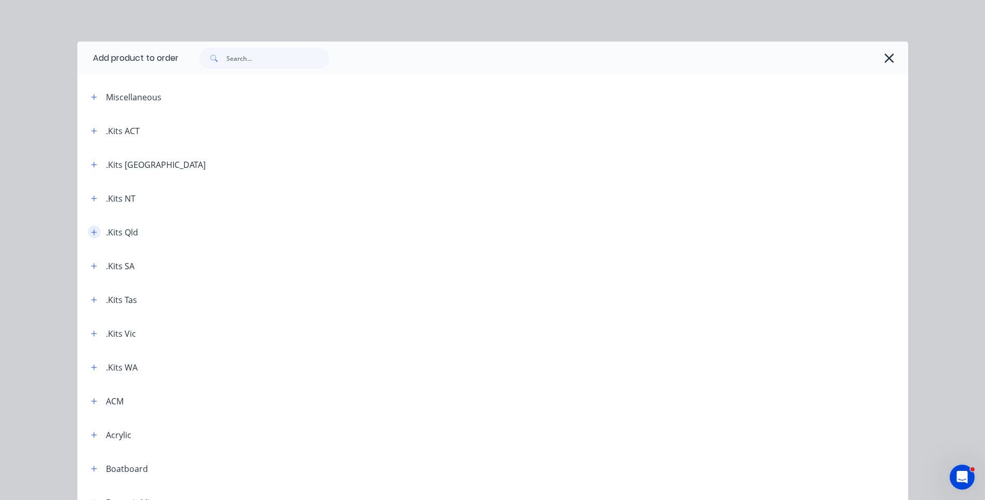
click at [91, 236] on button "button" at bounding box center [94, 231] width 13 height 13
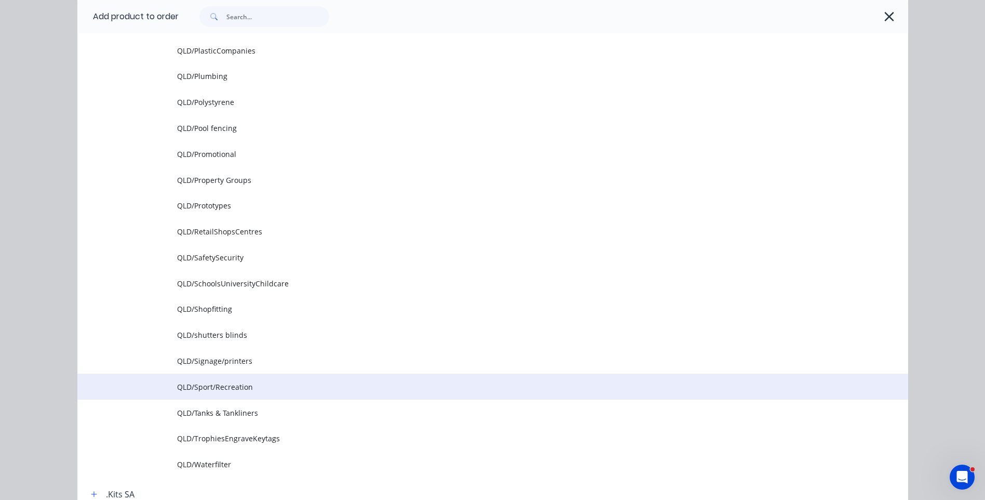
scroll to position [1246, 0]
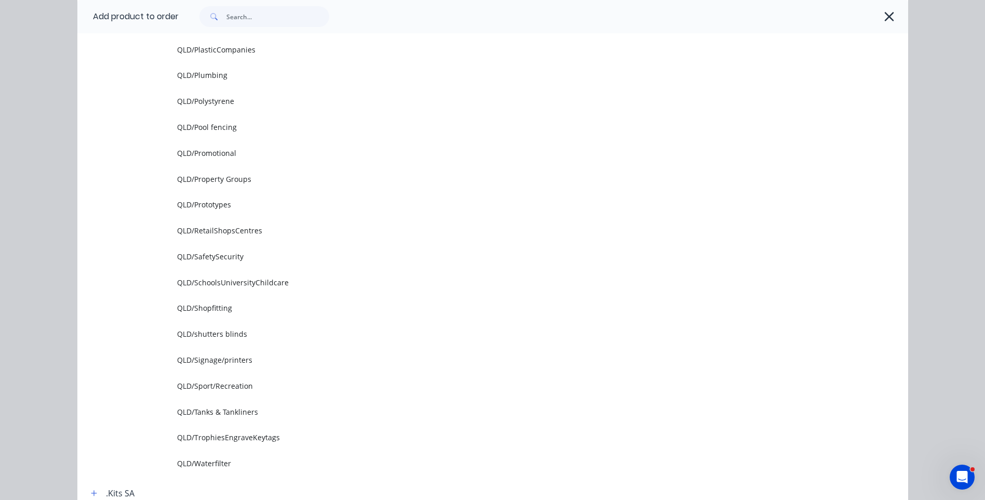
click at [224, 359] on span "QLD/Signage/printers" at bounding box center [469, 359] width 585 height 11
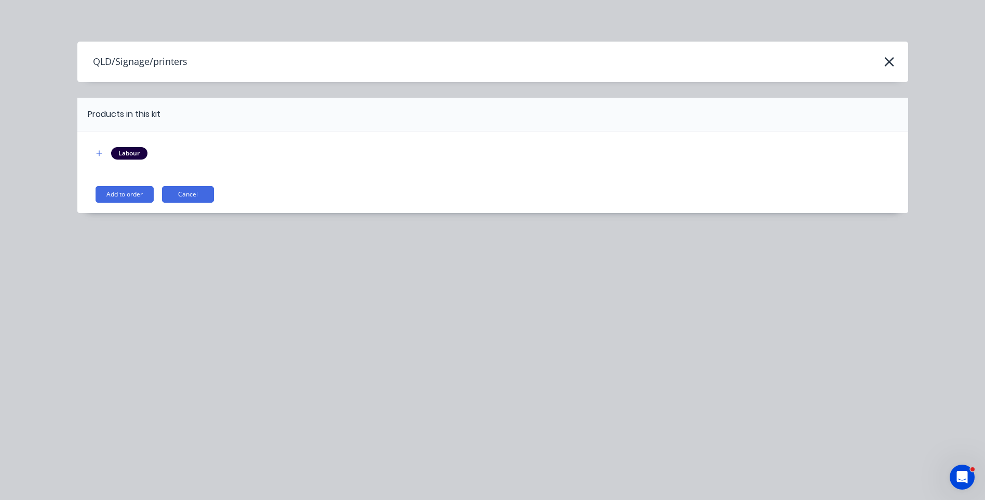
scroll to position [0, 0]
click at [131, 194] on button "Add to order" at bounding box center [125, 194] width 58 height 17
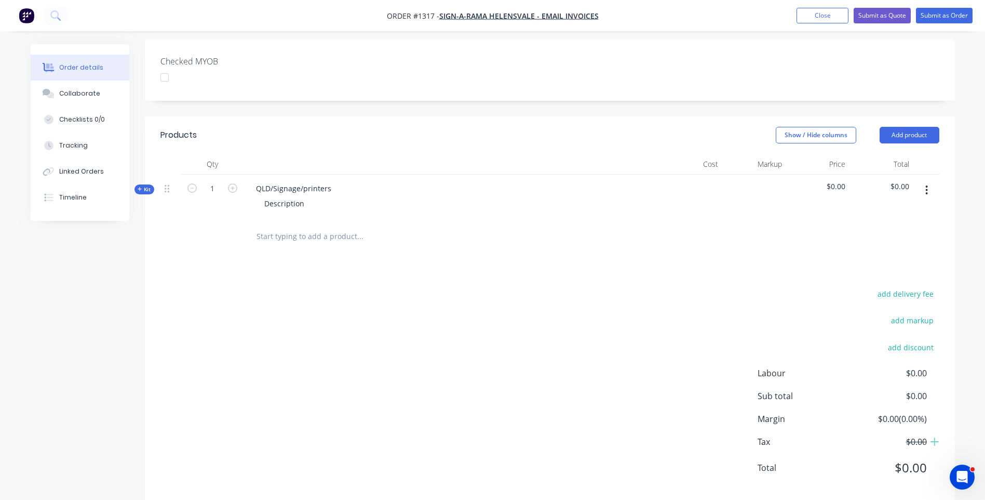
scroll to position [270, 0]
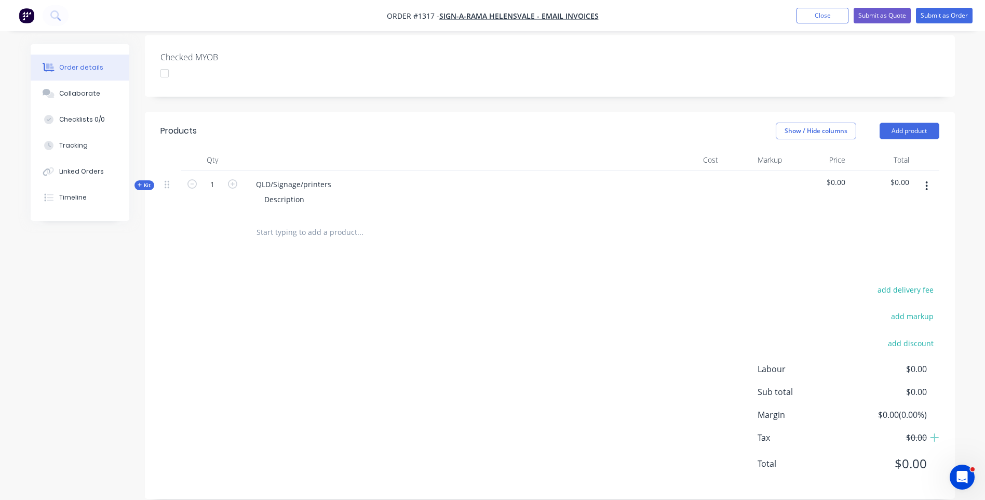
click at [140, 182] on icon at bounding box center [140, 184] width 5 height 5
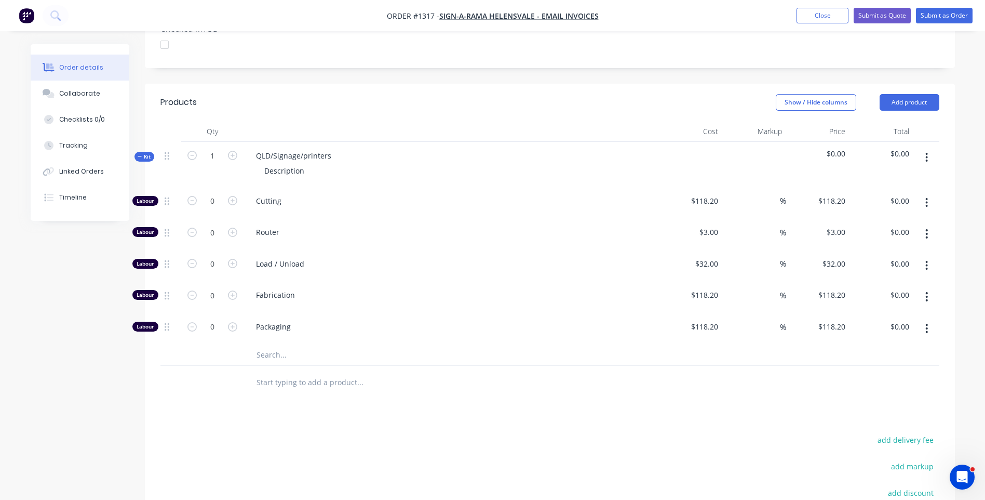
scroll to position [322, 0]
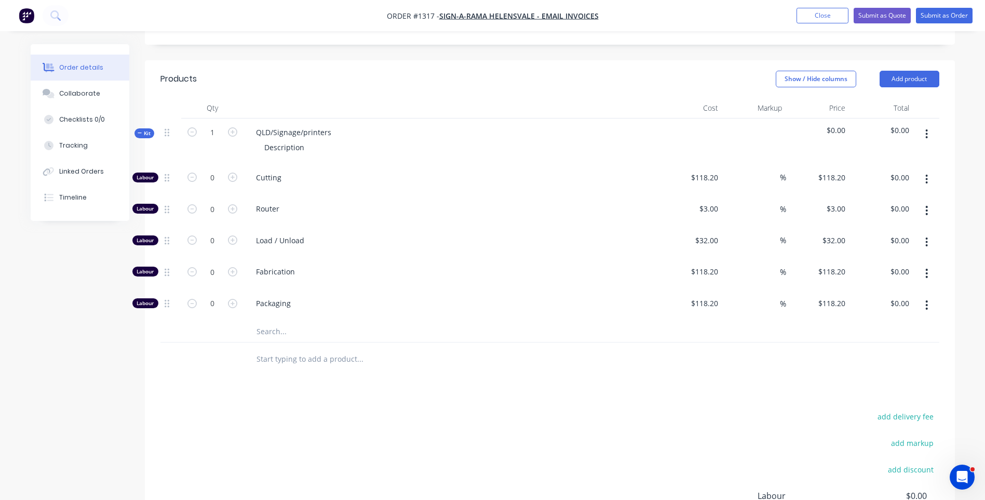
click at [263, 321] on input "text" at bounding box center [360, 331] width 208 height 21
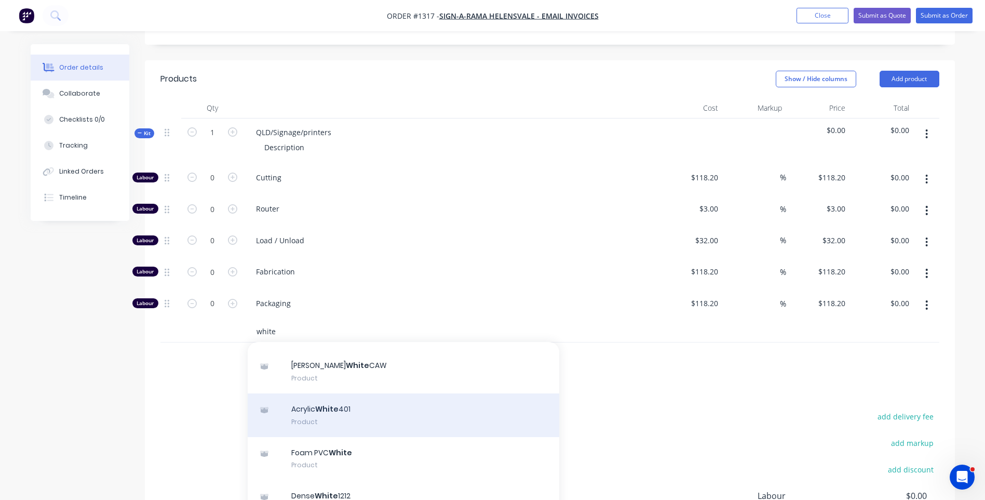
type input "white"
click at [332, 394] on div "Acrylic White 401 Product" at bounding box center [404, 415] width 312 height 44
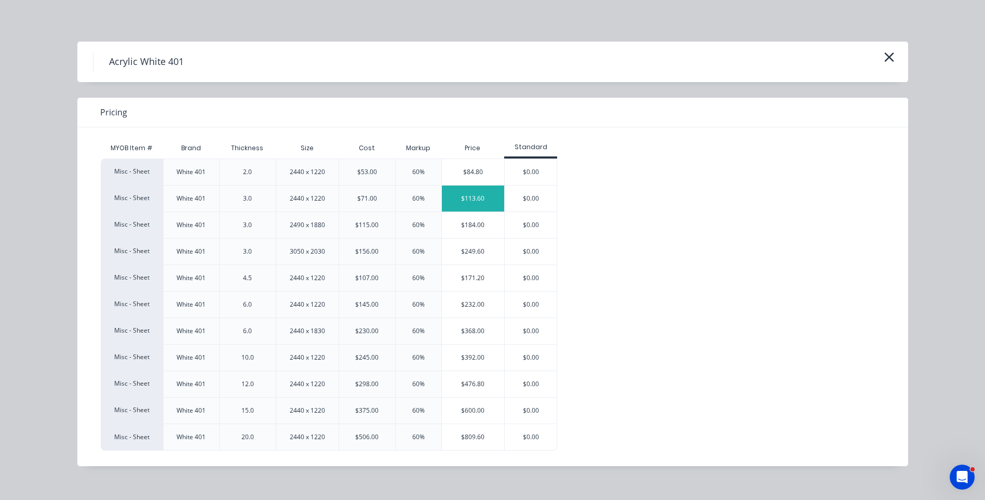
click at [472, 191] on div "$113.60" at bounding box center [473, 198] width 63 height 26
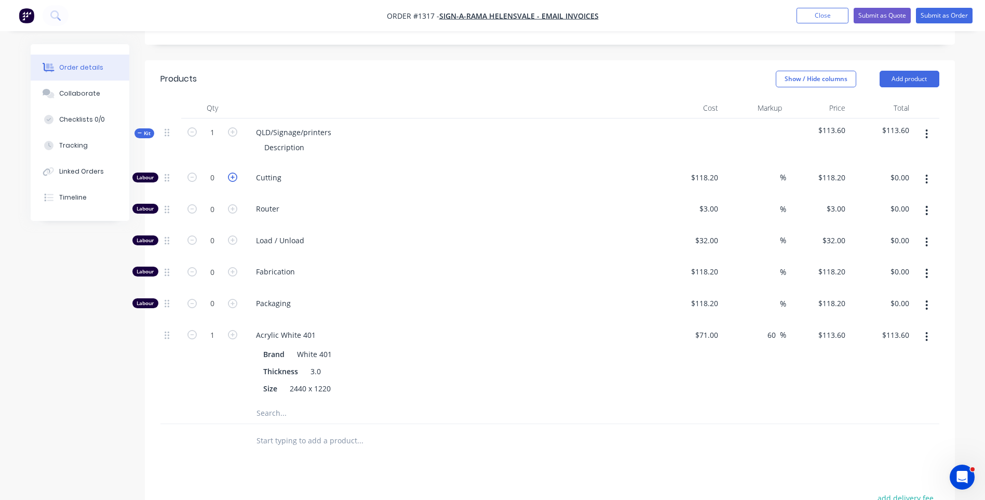
click at [232, 172] on icon "button" at bounding box center [232, 176] width 9 height 9
type input "1"
type input "$118.20"
click at [232, 172] on icon "button" at bounding box center [232, 176] width 9 height 9
type input "2"
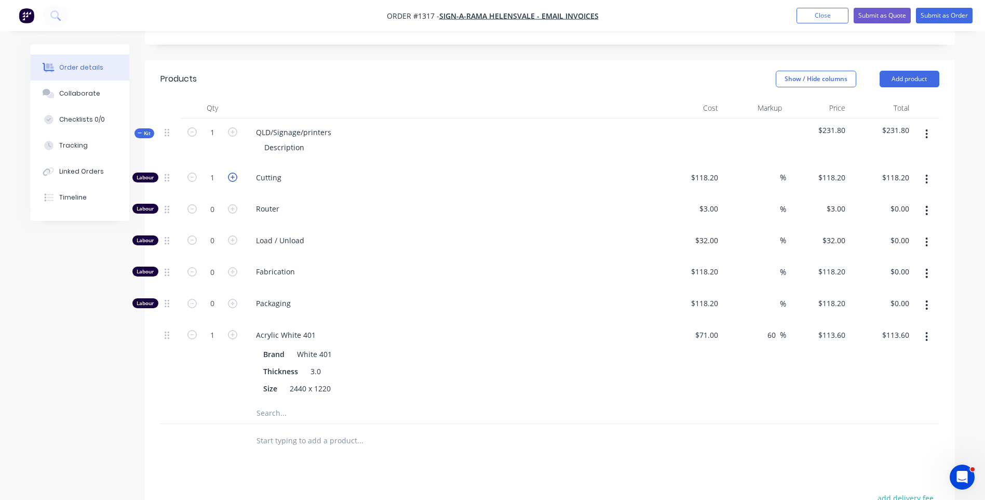
type input "$236.40"
click at [701, 170] on input "118.2" at bounding box center [706, 177] width 32 height 15
type input "$10.00"
type input "$20.00"
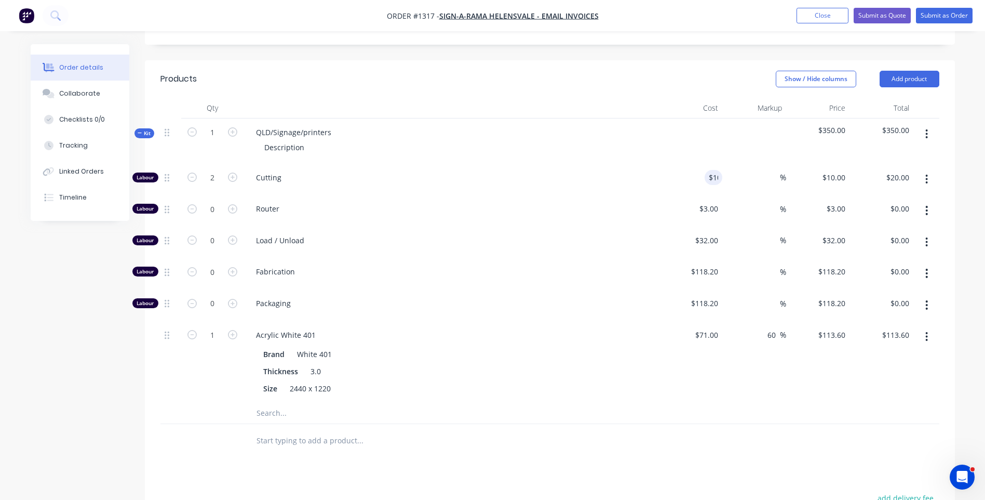
click at [628, 195] on div "Router" at bounding box center [451, 211] width 415 height 32
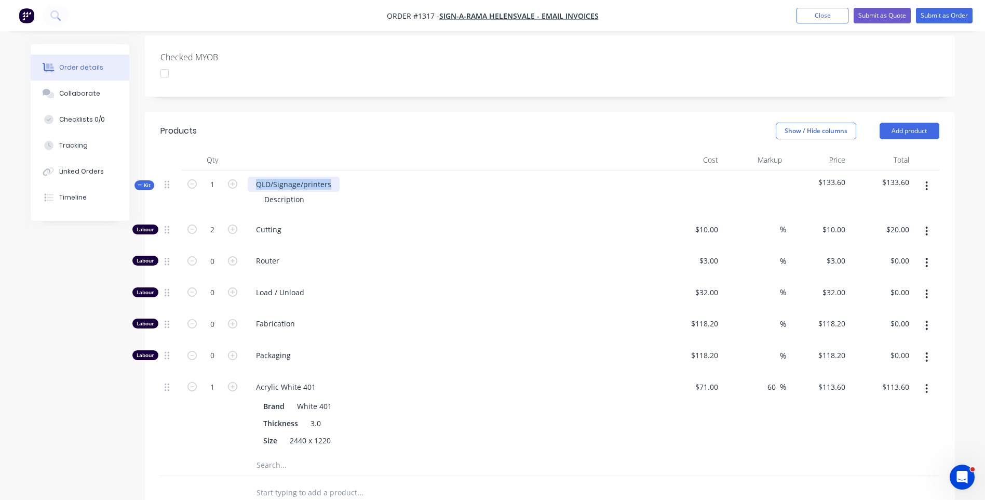
drag, startPoint x: 331, startPoint y: 170, endPoint x: 250, endPoint y: 171, distance: 81.0
click at [250, 177] on div "QLD/Signage/printers" at bounding box center [294, 184] width 92 height 15
click at [308, 192] on div "Description" at bounding box center [284, 199] width 57 height 15
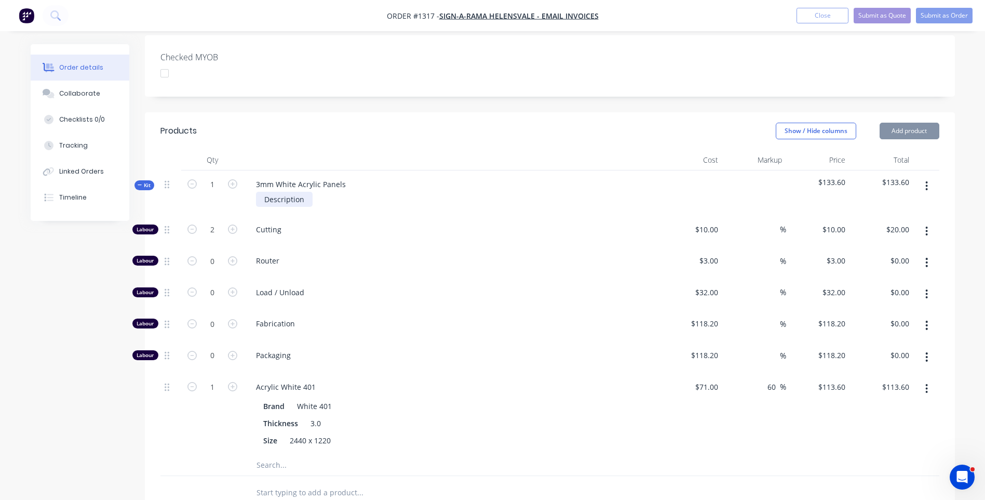
click at [308, 192] on div "Description" at bounding box center [284, 199] width 57 height 15
drag, startPoint x: 308, startPoint y: 185, endPoint x: 276, endPoint y: 185, distance: 32.2
click at [276, 192] on div "Description" at bounding box center [284, 199] width 57 height 15
click at [431, 350] on div "Packaging" at bounding box center [451, 357] width 415 height 32
click at [217, 177] on input "1" at bounding box center [212, 185] width 27 height 16
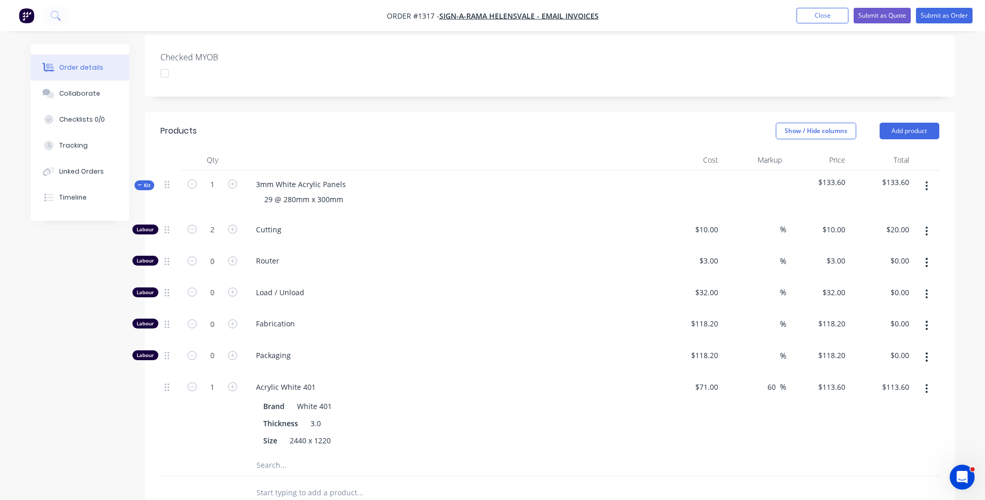
click at [459, 224] on span "Cutting" at bounding box center [455, 229] width 399 height 11
click at [350, 192] on div "29 @ 280mm x 300mm" at bounding box center [304, 199] width 96 height 15
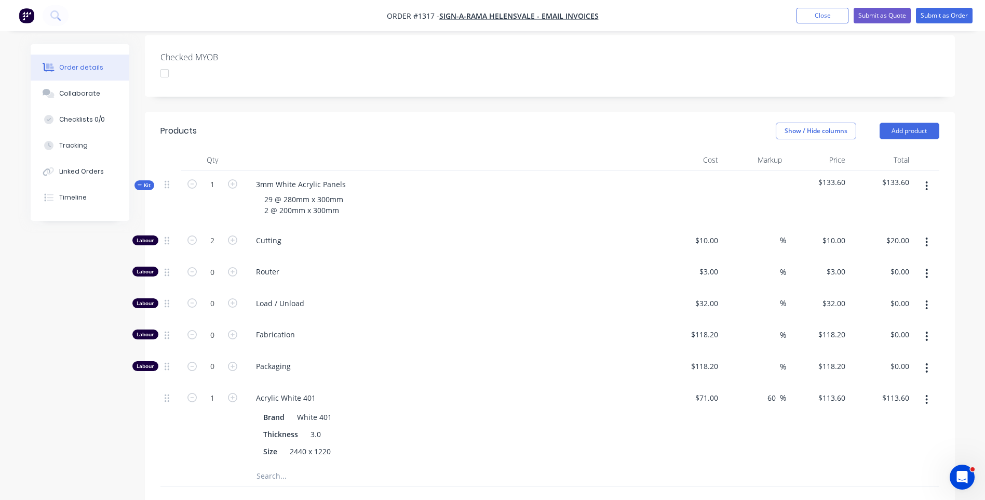
click at [359, 196] on div "29 @ 280mm x 300mm 2 @ 200mm x 300mm" at bounding box center [451, 205] width 407 height 26
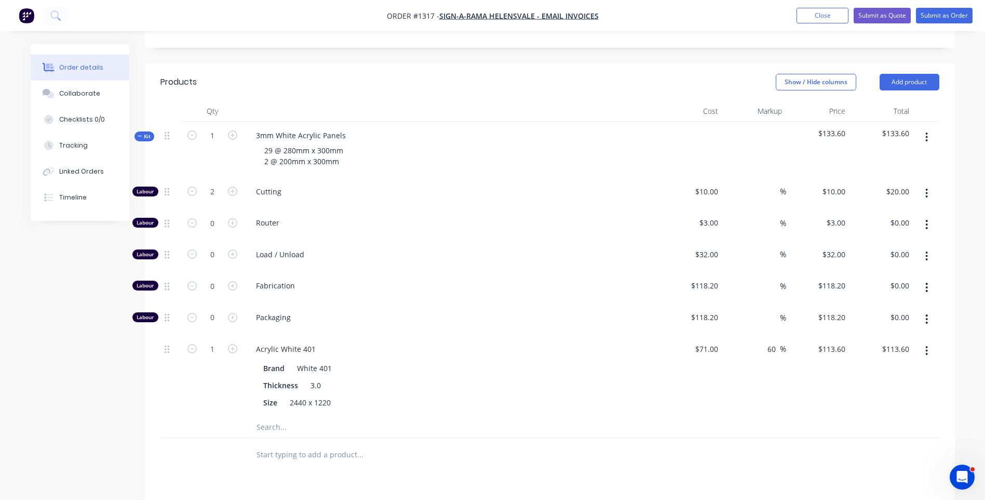
scroll to position [218, 0]
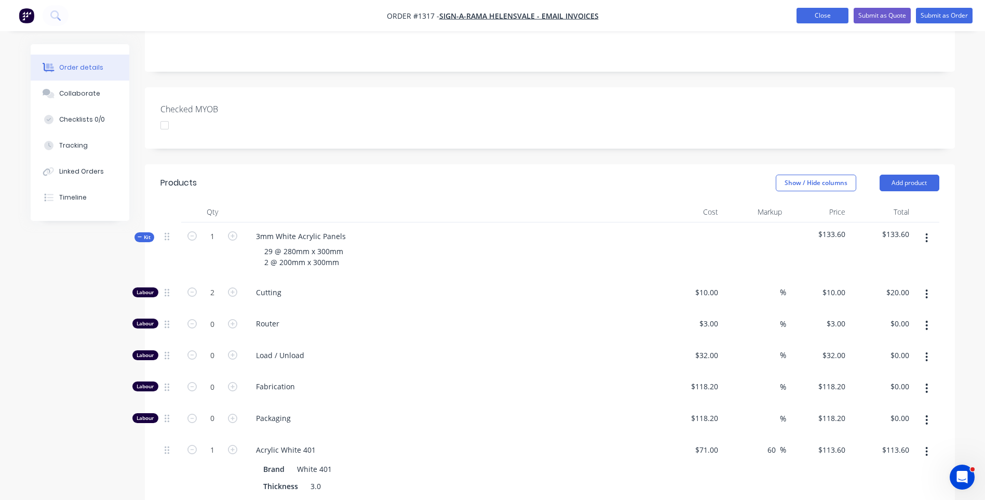
click at [826, 14] on button "Close" at bounding box center [823, 16] width 52 height 16
